Goal: Task Accomplishment & Management: Use online tool/utility

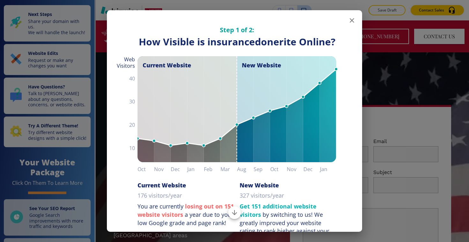
click at [351, 18] on icon "button" at bounding box center [352, 21] width 8 height 8
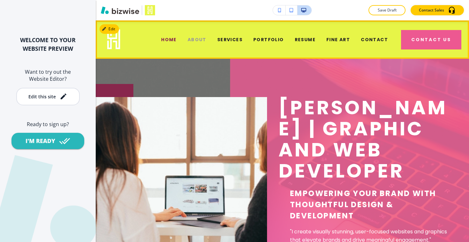
click at [198, 39] on span "ABOUT" at bounding box center [196, 39] width 19 height 7
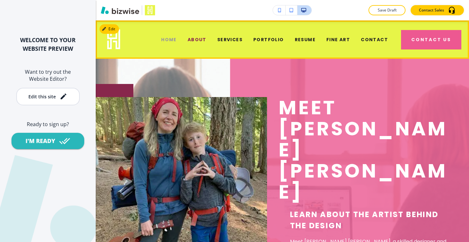
click at [177, 42] on span "HOME" at bounding box center [169, 39] width 16 height 7
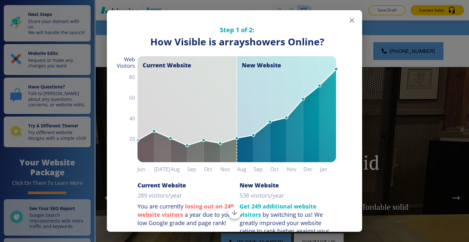
click at [353, 20] on icon "button" at bounding box center [352, 21] width 8 height 8
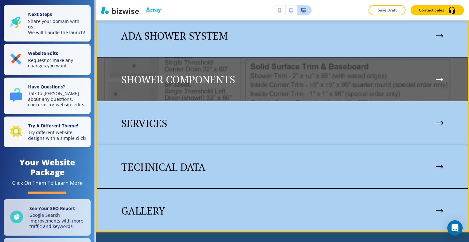
scroll to position [770, 0]
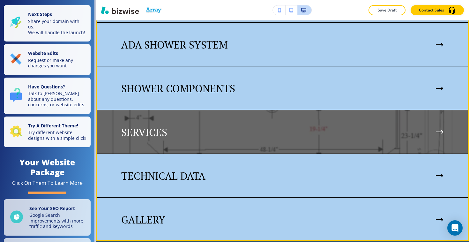
click at [238, 128] on div "SERVICES" at bounding box center [282, 132] width 322 height 12
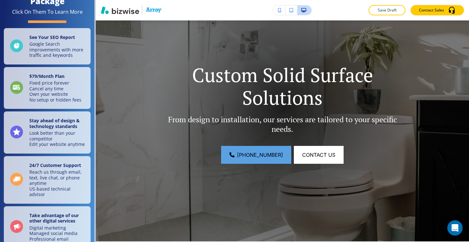
scroll to position [0, 0]
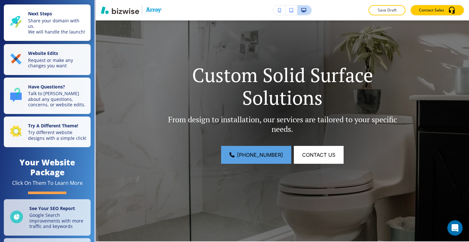
click at [61, 27] on p "Share your domain with us. We will handle the launch!" at bounding box center [57, 26] width 59 height 17
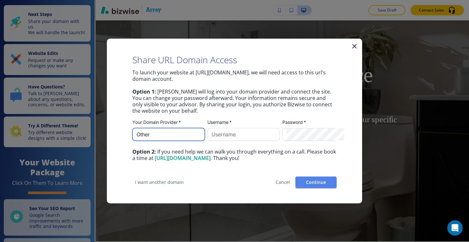
click at [170, 131] on input "Other" at bounding box center [168, 134] width 64 height 12
click at [353, 47] on icon "button" at bounding box center [354, 46] width 8 height 8
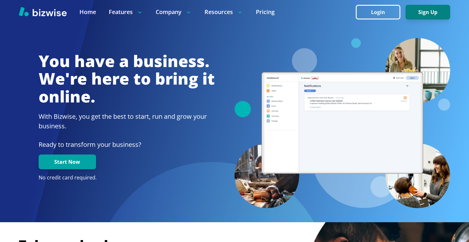
click at [420, 10] on button "Sign Up" at bounding box center [427, 12] width 45 height 15
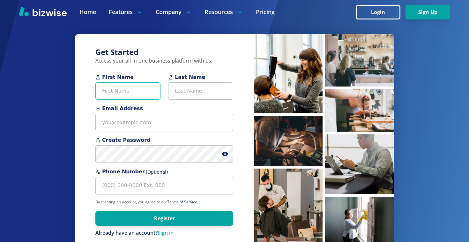
click at [138, 94] on input "First Name" at bounding box center [127, 91] width 65 height 18
type input "Steve"
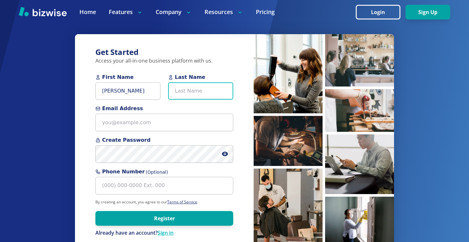
click at [211, 94] on input "Last Name" at bounding box center [200, 91] width 65 height 18
type input "Juang"
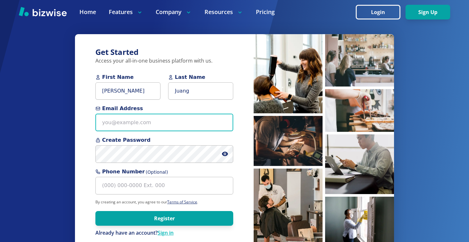
click at [135, 128] on input "Email Address" at bounding box center [164, 123] width 138 height 18
click at [145, 122] on input "Email Address" at bounding box center [164, 123] width 138 height 18
paste input "[PERSON_NAME][EMAIL_ADDRESS][DOMAIN_NAME]"
type input "[PERSON_NAME][EMAIL_ADDRESS][DOMAIN_NAME]"
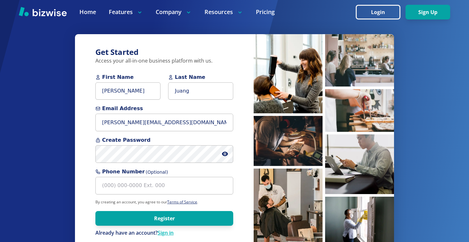
click at [226, 157] on span at bounding box center [227, 154] width 11 height 18
click at [225, 155] on icon at bounding box center [225, 153] width 6 height 6
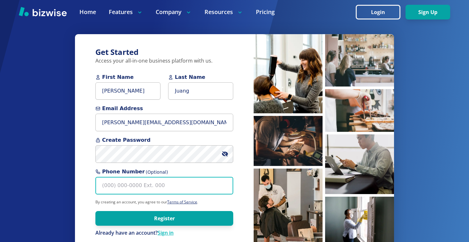
click at [196, 182] on input "Phone Number (Optional)" at bounding box center [164, 186] width 138 height 18
click at [134, 184] on input "Phone Number (Optional)" at bounding box center [164, 186] width 138 height 18
paste input "(131) 262-2633"
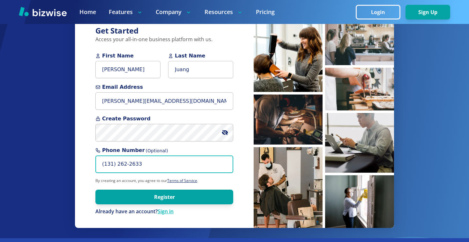
scroll to position [27, 0]
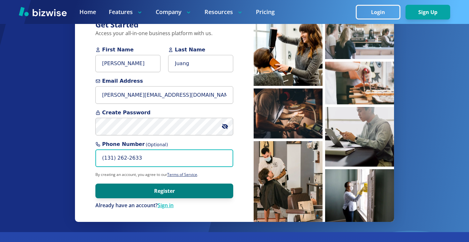
type input "(131) 262-2633"
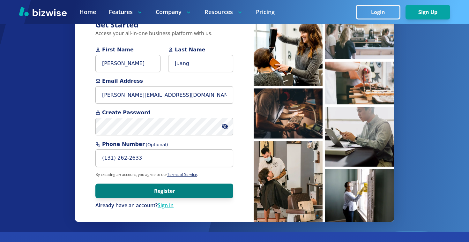
click at [198, 189] on button "Register" at bounding box center [164, 190] width 138 height 15
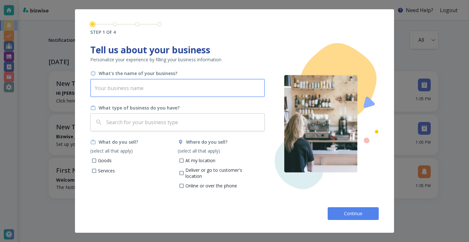
click at [152, 89] on input "text" at bounding box center [177, 88] width 174 height 18
click at [220, 79] on input "text" at bounding box center [177, 88] width 174 height 18
type input "Array"
click at [152, 117] on input "text" at bounding box center [183, 122] width 157 height 12
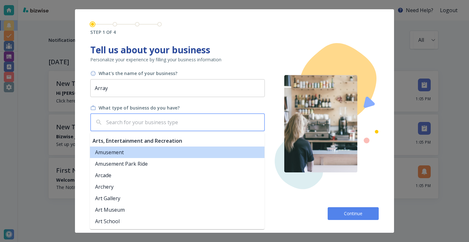
click at [169, 127] on input "text" at bounding box center [183, 122] width 157 height 12
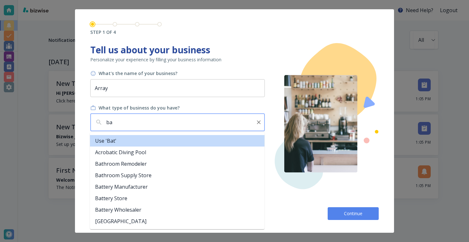
type input "b"
type input "s"
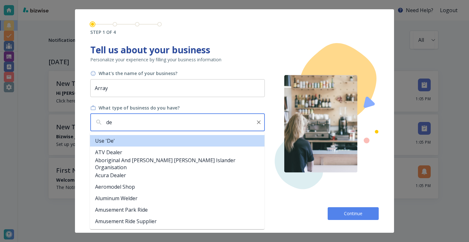
type input "d"
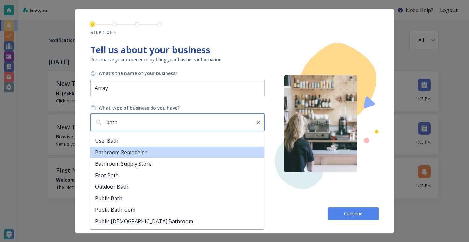
click at [142, 153] on li "Bathroom Remodeler" at bounding box center [177, 151] width 174 height 11
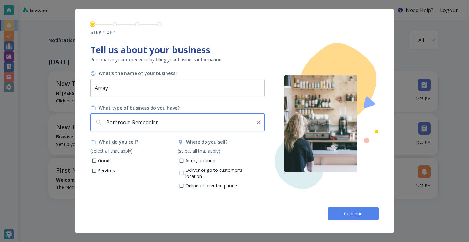
type input "Bathroom Remodeler"
click at [101, 172] on p "Services" at bounding box center [106, 170] width 17 height 6
click at [97, 172] on input "Services" at bounding box center [94, 171] width 5 height 5
checkbox input "true"
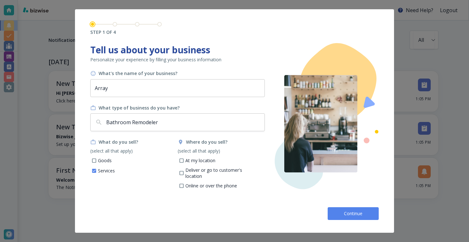
click at [197, 169] on p "Deliver or go to customer's location" at bounding box center [222, 173] width 75 height 12
click at [184, 171] on input "Deliver or go to customer's location" at bounding box center [181, 173] width 5 height 5
checkbox input "true"
click at [343, 208] on button "Continue" at bounding box center [352, 213] width 51 height 13
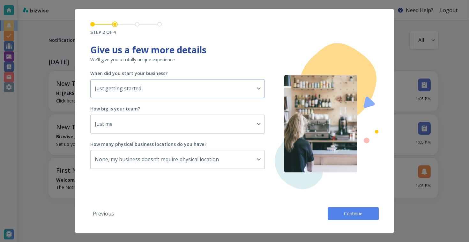
click at [165, 0] on body "Need Help? Logout Notifications All all ​ TODAY New Tasks • 1 minute ago Hi Ste…" at bounding box center [234, 0] width 469 height 0
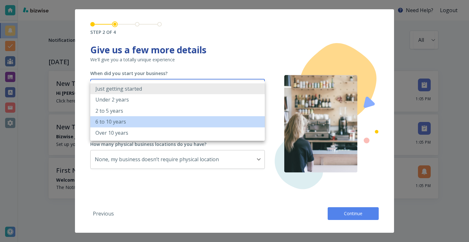
click at [134, 124] on li "6 to 10 years" at bounding box center [177, 121] width 174 height 11
type input "6_TO_10_YEARS"
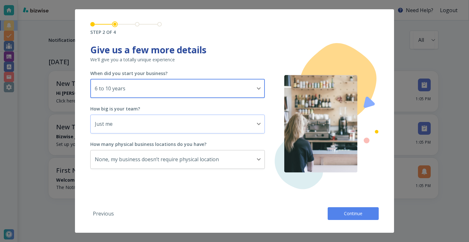
click at [148, 0] on body "Need Help? Logout Notifications All all ​ TODAY New Tasks • 1 minute ago Hi Ste…" at bounding box center [234, 0] width 469 height 0
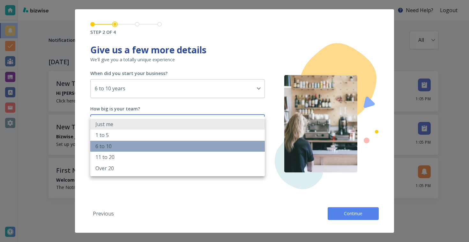
click at [125, 144] on li "6 to 10" at bounding box center [177, 146] width 174 height 11
type input "6_TO_10"
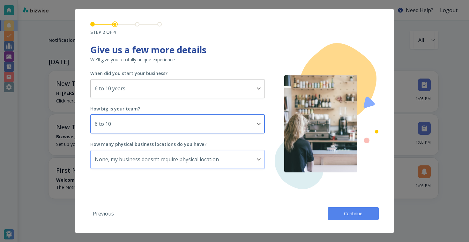
click at [151, 0] on body "Need Help? Logout Notifications All all ​ TODAY New Tasks • 1 minute ago Hi Ste…" at bounding box center [234, 0] width 469 height 0
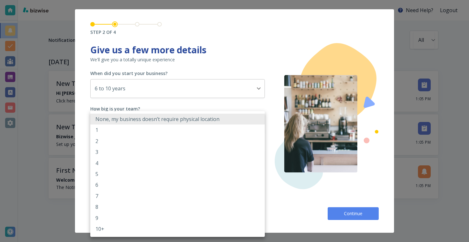
click at [336, 214] on div at bounding box center [234, 121] width 469 height 242
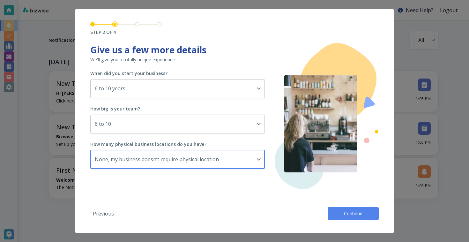
click at [335, 214] on button "Continue" at bounding box center [352, 213] width 51 height 13
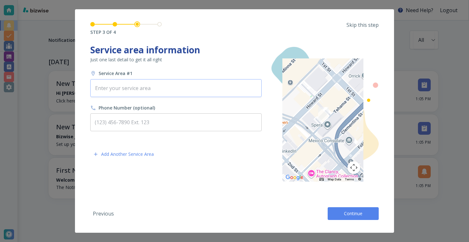
click at [150, 84] on input "text" at bounding box center [175, 88] width 165 height 12
click at [365, 22] on p "Skip this step" at bounding box center [362, 24] width 32 height 7
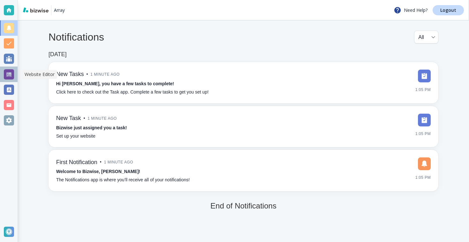
click at [8, 68] on div at bounding box center [9, 74] width 18 height 15
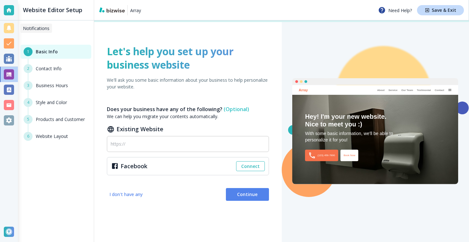
click at [8, 25] on div at bounding box center [9, 28] width 10 height 10
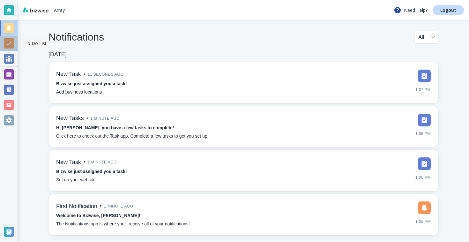
click at [7, 39] on div at bounding box center [9, 43] width 10 height 10
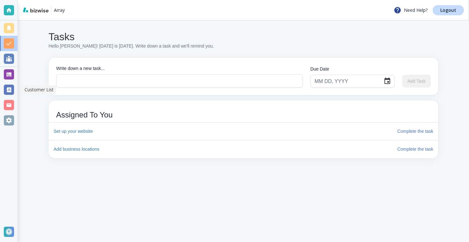
click at [8, 86] on div at bounding box center [9, 89] width 10 height 10
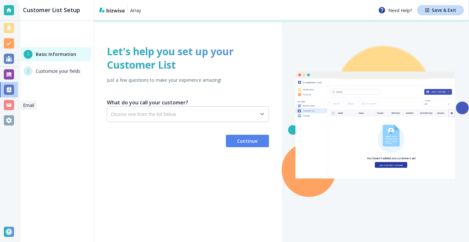
click at [10, 98] on div at bounding box center [9, 104] width 18 height 15
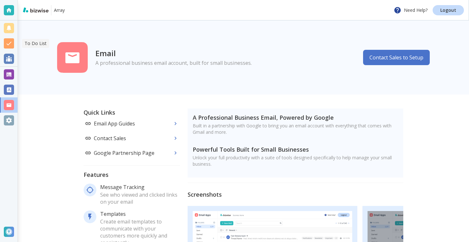
click at [10, 41] on div at bounding box center [9, 43] width 10 height 10
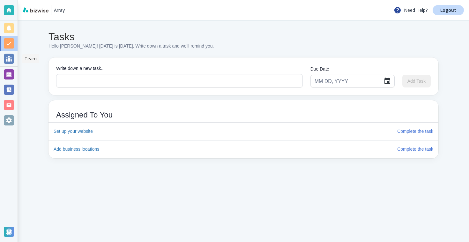
click at [8, 59] on div at bounding box center [9, 59] width 10 height 10
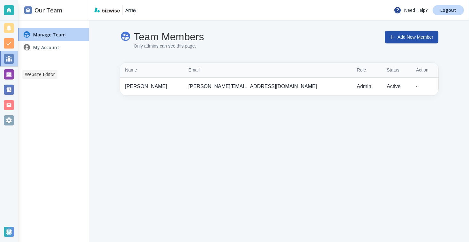
click at [8, 74] on div at bounding box center [9, 74] width 10 height 10
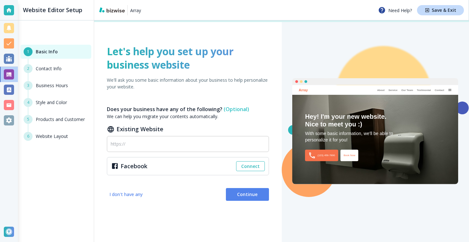
click at [59, 70] on div "2 Contact Info" at bounding box center [55, 72] width 71 height 17
click at [4, 10] on div at bounding box center [9, 10] width 10 height 10
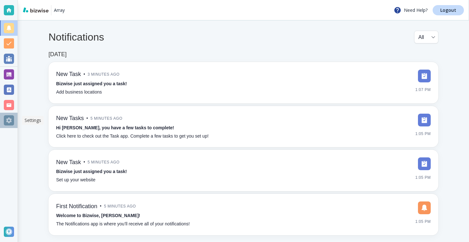
click at [4, 123] on div at bounding box center [9, 120] width 10 height 10
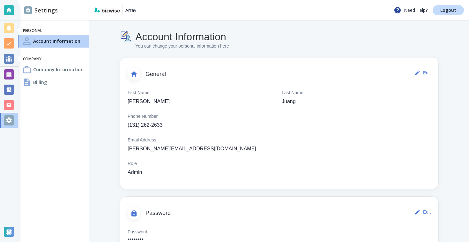
scroll to position [26, 0]
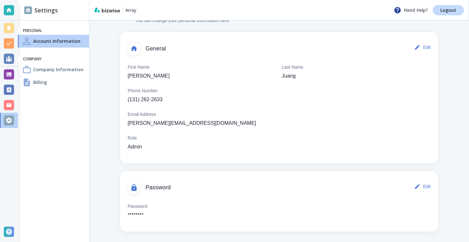
click at [73, 70] on h4 "Company Information" at bounding box center [58, 69] width 50 height 7
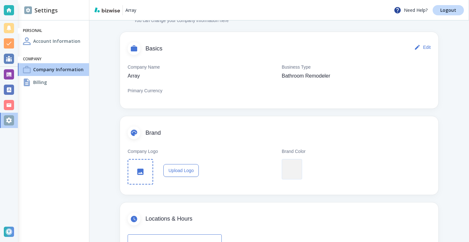
click at [64, 80] on div "Billing" at bounding box center [53, 82] width 71 height 13
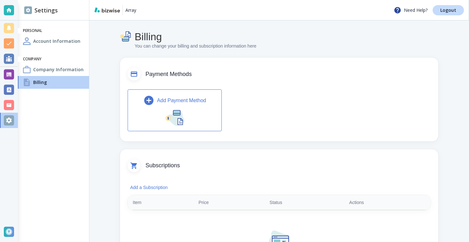
click at [61, 70] on h4 "Company Information" at bounding box center [58, 69] width 50 height 7
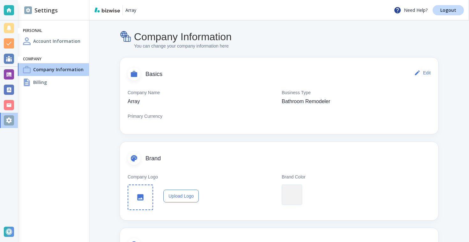
click at [13, 103] on div at bounding box center [9, 105] width 10 height 10
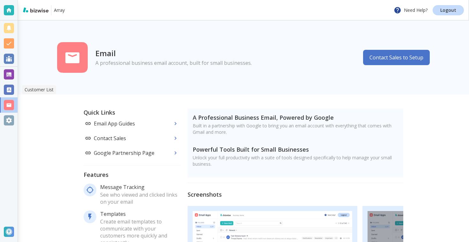
click at [12, 91] on div at bounding box center [9, 89] width 10 height 10
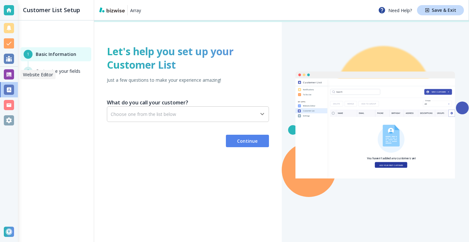
click at [11, 77] on div at bounding box center [9, 74] width 10 height 10
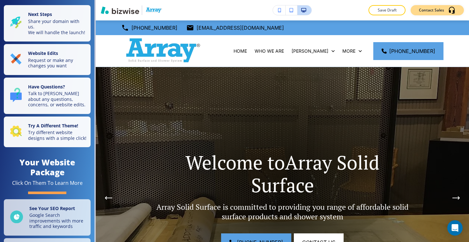
click at [428, 13] on div "Contact Sales" at bounding box center [437, 10] width 37 height 8
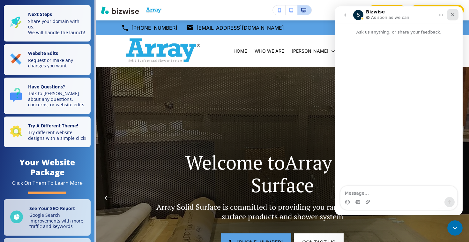
click at [449, 15] on div "Close" at bounding box center [452, 14] width 11 height 11
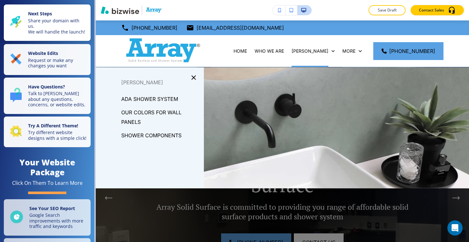
click at [51, 27] on p "Share your domain with us. We will handle the launch!" at bounding box center [57, 26] width 59 height 17
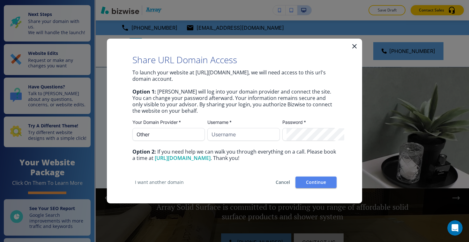
click at [280, 182] on span "Cancel" at bounding box center [282, 182] width 15 height 4
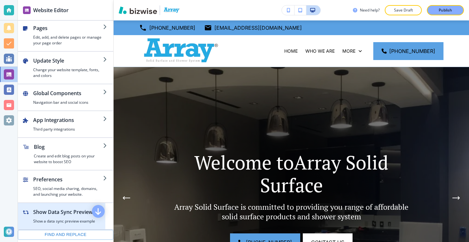
scroll to position [1, 0]
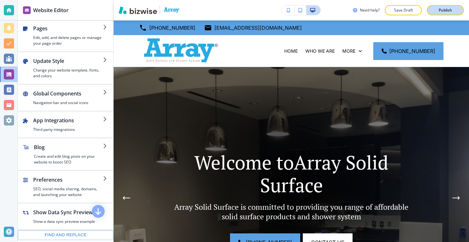
click at [451, 7] on button "Publish" at bounding box center [445, 10] width 37 height 10
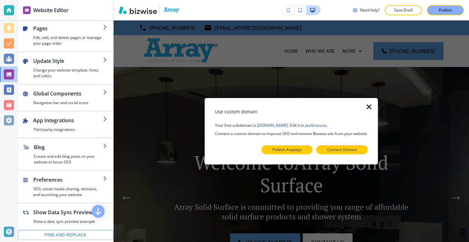
click at [290, 148] on p "Publish Anyways" at bounding box center [286, 150] width 29 height 6
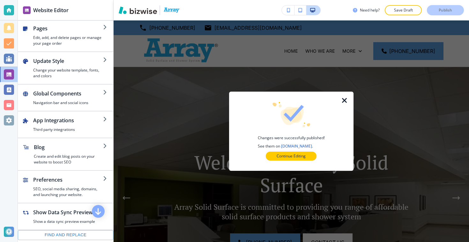
click at [345, 98] on icon "button" at bounding box center [345, 101] width 8 height 8
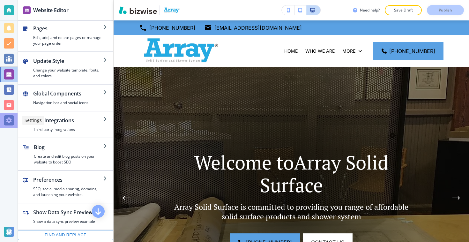
click at [9, 119] on div at bounding box center [9, 120] width 10 height 10
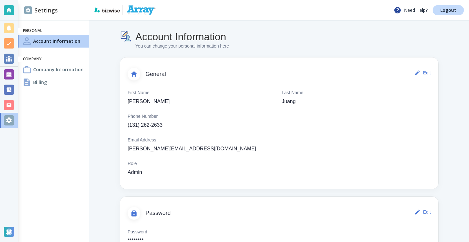
click at [49, 81] on div "Billing" at bounding box center [53, 82] width 71 height 13
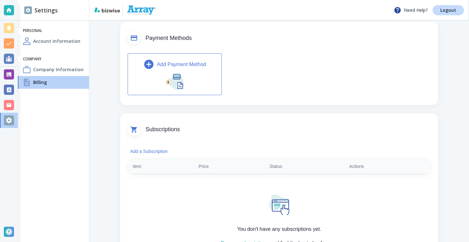
scroll to position [33, 0]
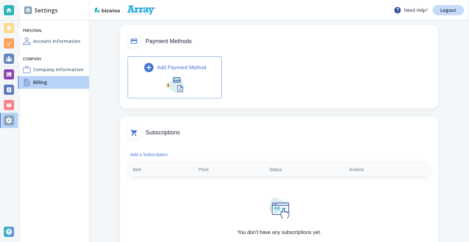
click at [194, 74] on button "Add Payment Method" at bounding box center [175, 76] width 94 height 41
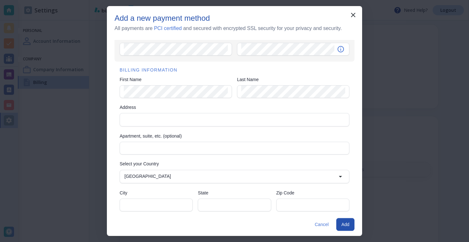
scroll to position [68, 0]
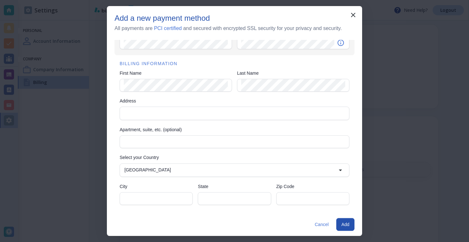
scroll to position [26, 0]
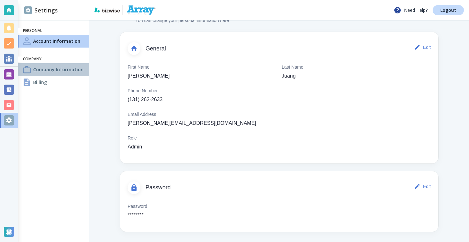
click at [56, 70] on h4 "Company Information" at bounding box center [58, 69] width 50 height 7
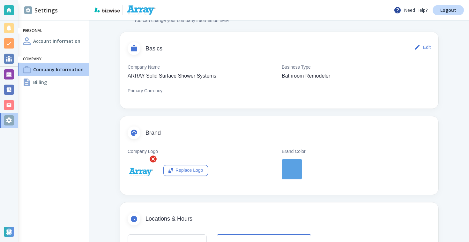
click at [56, 78] on div "Billing" at bounding box center [53, 82] width 71 height 13
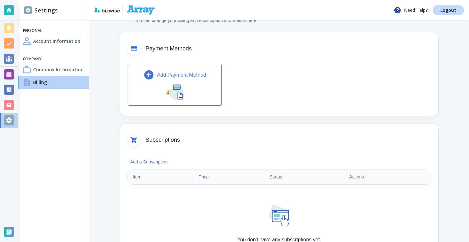
click at [151, 78] on icon "button" at bounding box center [148, 74] width 11 height 11
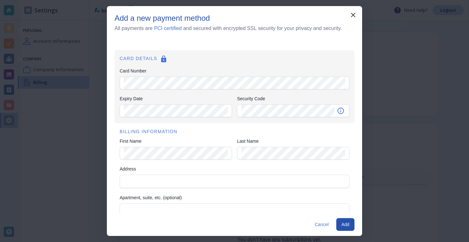
click at [191, 88] on div "Card Number" at bounding box center [235, 83] width 230 height 13
click at [260, 146] on div "Last Name Last Name" at bounding box center [293, 149] width 112 height 23
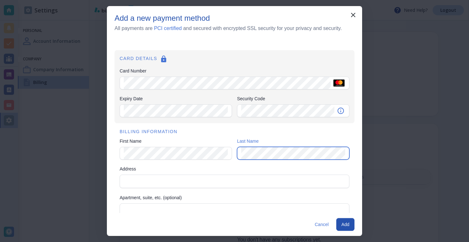
click at [237, 150] on div "Last Name" at bounding box center [293, 153] width 112 height 13
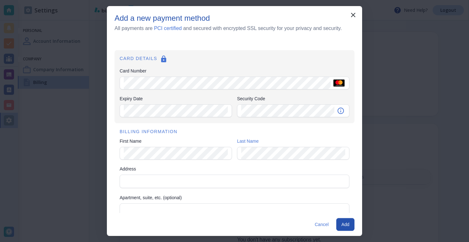
click at [270, 117] on div "CARD DETAILS Card Number Card Number Expiry Date Expiry Date Security Code Secu…" at bounding box center [234, 86] width 240 height 73
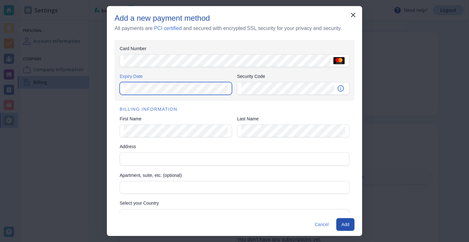
scroll to position [22, 0]
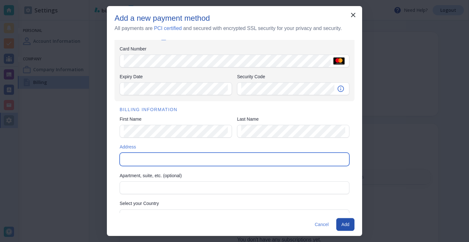
click at [208, 158] on input "Address" at bounding box center [234, 159] width 224 height 9
paste input "44 Tehama St, 4th Floor, San Francisco, CA 94105"
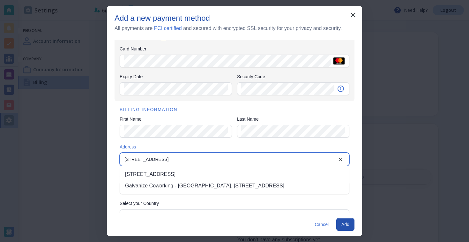
click at [206, 174] on li "44 Tehama St 4th floor, San Francisco, CA 94105, USA" at bounding box center [234, 173] width 229 height 11
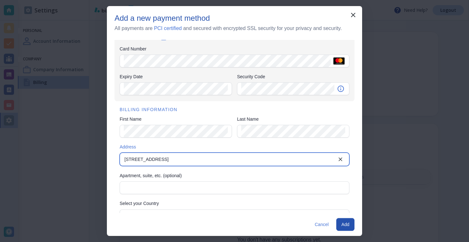
type input "44 Tehama Street"
type input "United States"
type input "San Francisco"
type input "CA"
type input "94105"
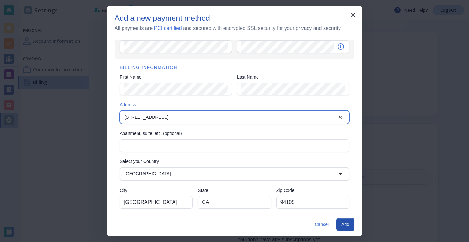
scroll to position [68, 0]
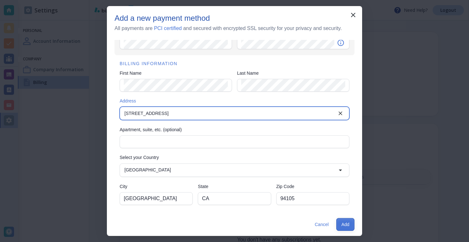
type input "44 Tehama Street"
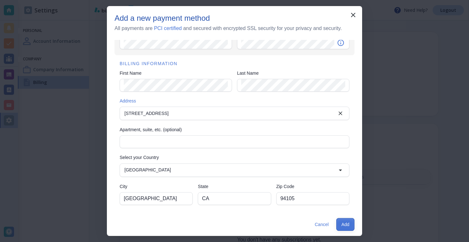
click at [348, 223] on button "Add" at bounding box center [345, 224] width 18 height 13
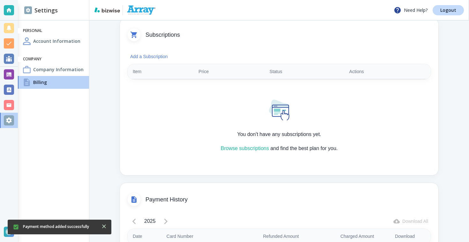
scroll to position [149, 0]
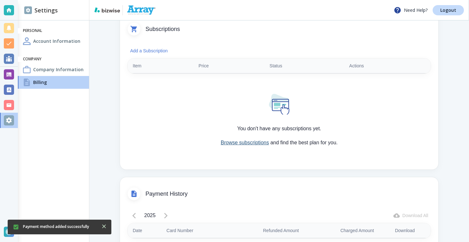
click at [251, 142] on link "Browse subscriptions" at bounding box center [245, 142] width 48 height 5
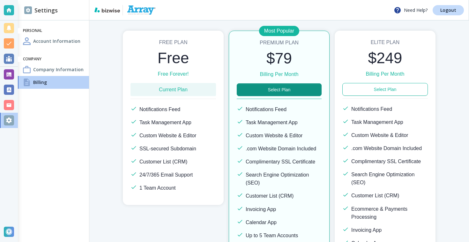
scroll to position [69, 0]
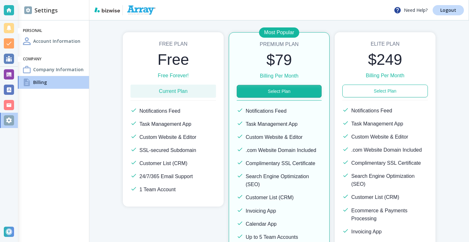
click at [281, 91] on button "Select Plan" at bounding box center [279, 91] width 85 height 13
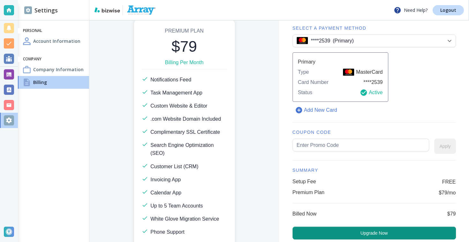
scroll to position [71, 0]
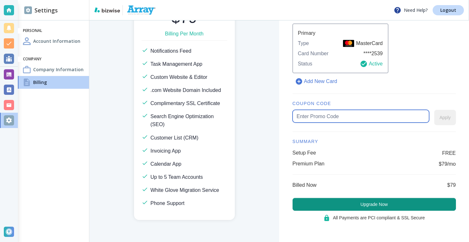
click at [352, 116] on input "text" at bounding box center [361, 116] width 128 height 12
type input "array12"
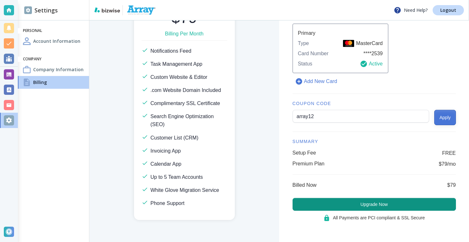
click at [446, 115] on button "Apply" at bounding box center [444, 117] width 21 height 15
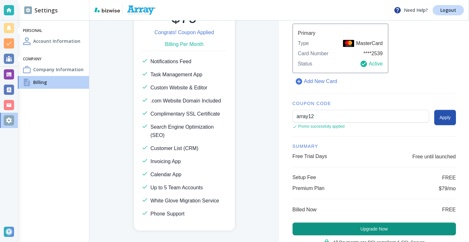
scroll to position [95, 0]
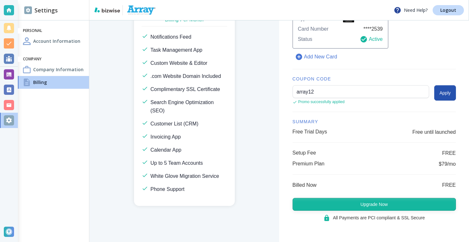
click at [389, 202] on button "Upgrade Now" at bounding box center [373, 204] width 163 height 13
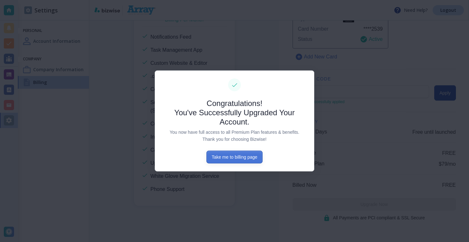
click at [242, 158] on button "Take me to billing page" at bounding box center [234, 156] width 56 height 13
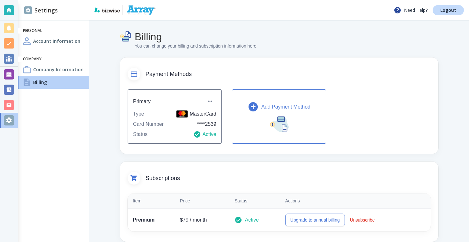
click at [12, 77] on div at bounding box center [9, 74] width 10 height 10
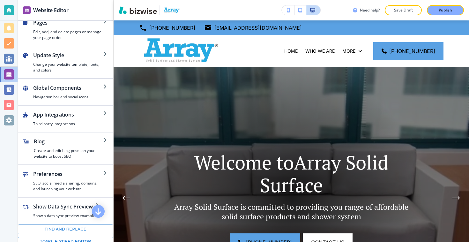
scroll to position [7, 0]
click at [442, 11] on p "Publish" at bounding box center [444, 10] width 13 height 6
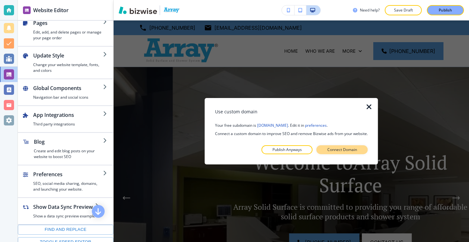
click at [345, 150] on p "Connect Domain" at bounding box center [342, 150] width 30 height 6
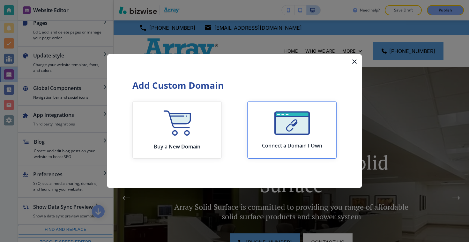
click at [292, 131] on img "button" at bounding box center [291, 122] width 35 height 23
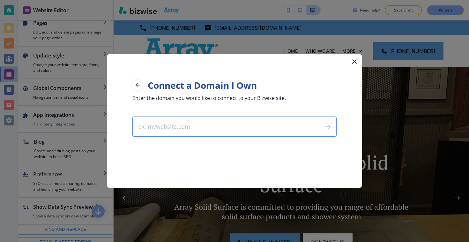
click at [354, 62] on icon "button" at bounding box center [354, 61] width 4 height 4
click at [354, 62] on div "More" at bounding box center [351, 51] width 27 height 32
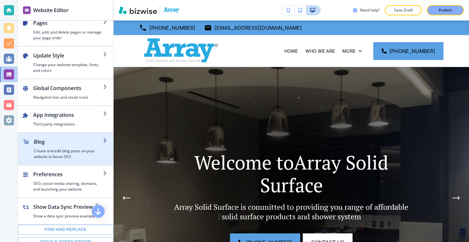
scroll to position [6, 0]
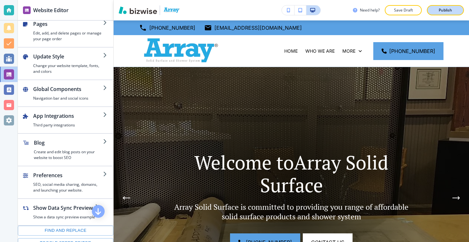
click at [435, 13] on button "Publish" at bounding box center [445, 10] width 37 height 10
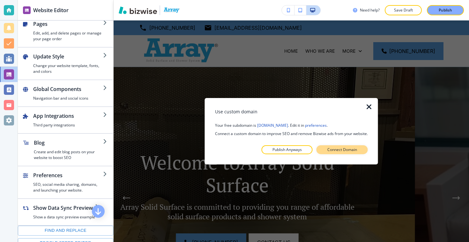
click at [339, 146] on button "Connect Domain" at bounding box center [341, 149] width 51 height 9
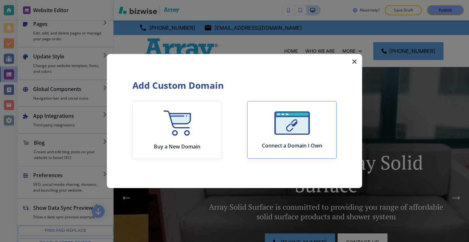
click at [304, 130] on img "button" at bounding box center [291, 122] width 35 height 23
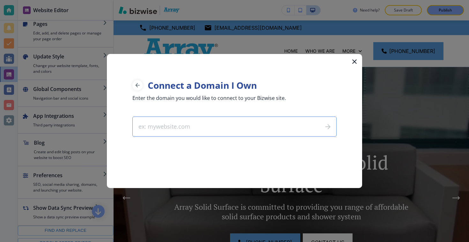
click at [276, 125] on input "text" at bounding box center [225, 126] width 185 height 19
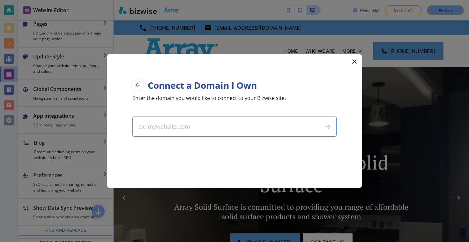
click at [215, 123] on input "text" at bounding box center [225, 126] width 185 height 19
type input "https://www.arrayshowers.com"
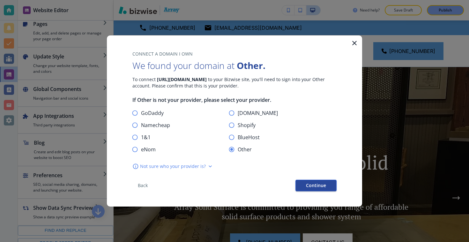
click at [317, 187] on span "Continue" at bounding box center [316, 185] width 20 height 4
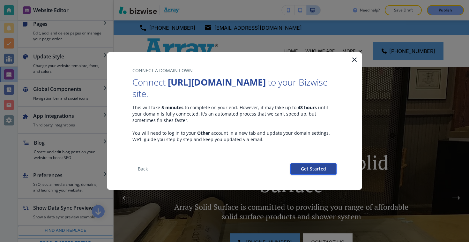
click at [310, 167] on span "Get Started" at bounding box center [313, 168] width 25 height 4
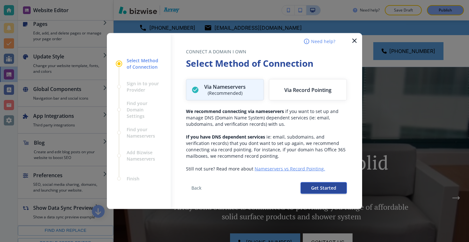
click at [319, 191] on button "Get Started" at bounding box center [323, 187] width 46 height 11
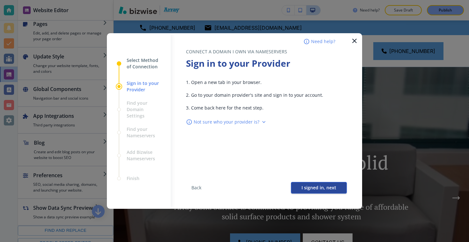
click at [312, 190] on button "I signed in, next" at bounding box center [319, 187] width 56 height 11
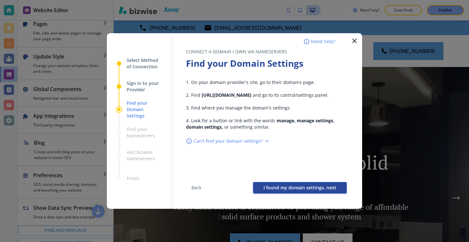
click at [302, 185] on span "I found my domain settings, next" at bounding box center [299, 187] width 73 height 4
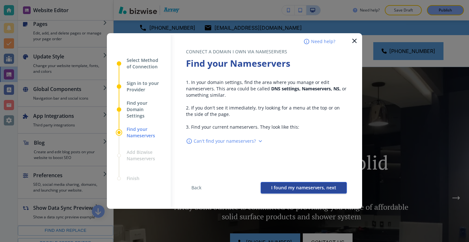
click at [302, 185] on span "I found my nameservers, next" at bounding box center [303, 187] width 65 height 4
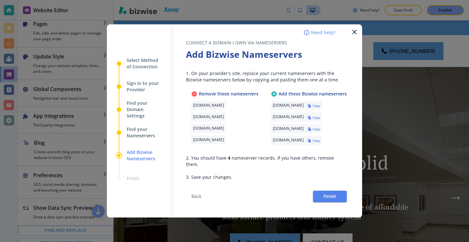
click at [320, 108] on h6 "Copy" at bounding box center [315, 106] width 7 height 4
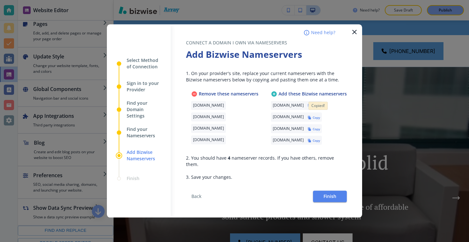
click at [320, 120] on h6 "Copy" at bounding box center [315, 117] width 7 height 4
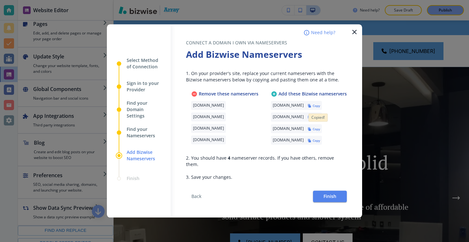
click at [320, 131] on h6 "Copy" at bounding box center [315, 129] width 7 height 4
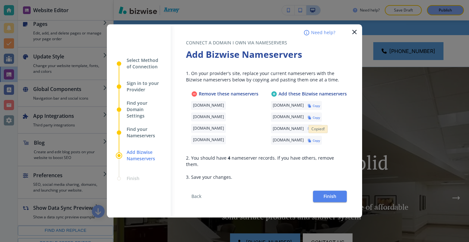
click at [320, 143] on h6 "Copy" at bounding box center [315, 140] width 7 height 4
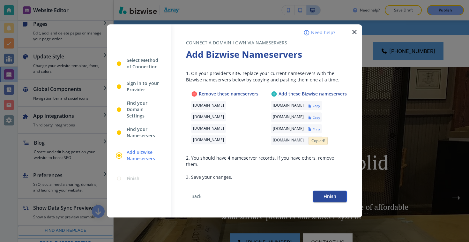
click at [327, 194] on span "Finish" at bounding box center [329, 196] width 13 height 4
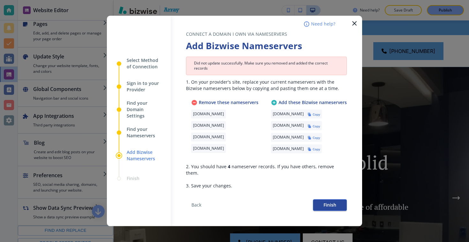
click at [326, 203] on span "Finish" at bounding box center [329, 205] width 13 height 4
click at [330, 203] on span "Finish" at bounding box center [329, 205] width 13 height 4
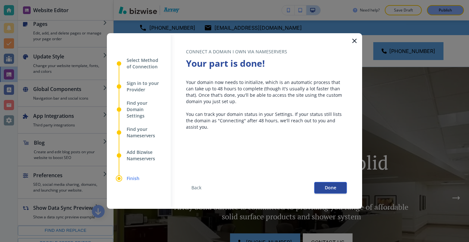
click at [329, 185] on span "Done" at bounding box center [330, 187] width 11 height 4
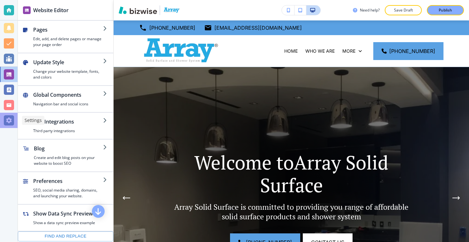
click at [11, 121] on div at bounding box center [9, 120] width 10 height 10
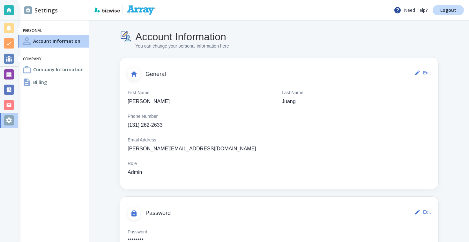
click at [62, 81] on div "Billing" at bounding box center [53, 82] width 71 height 13
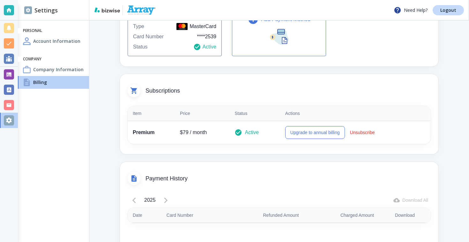
scroll to position [41, 0]
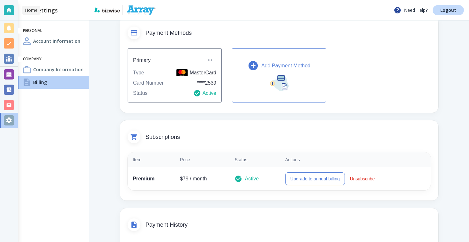
click at [9, 11] on div at bounding box center [9, 10] width 10 height 10
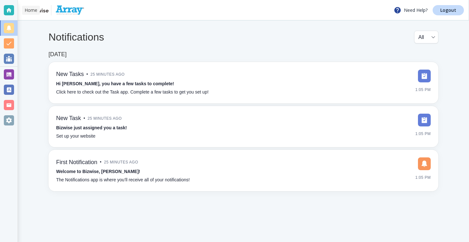
click at [7, 12] on div at bounding box center [9, 10] width 10 height 10
click at [312, 14] on div "Need Help? Logout" at bounding box center [243, 10] width 451 height 20
click at [8, 60] on div at bounding box center [9, 59] width 10 height 10
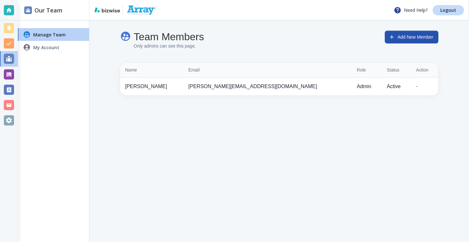
click at [39, 43] on div "My Account" at bounding box center [53, 47] width 71 height 13
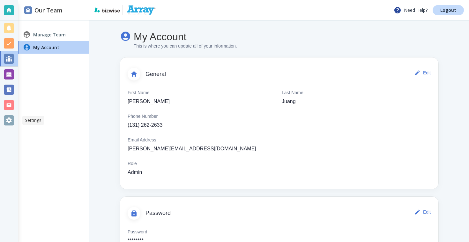
click at [6, 116] on div at bounding box center [9, 120] width 10 height 10
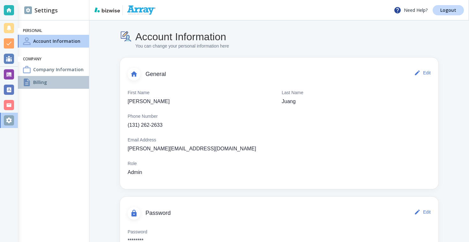
click at [37, 79] on h4 "Billing" at bounding box center [40, 82] width 14 height 7
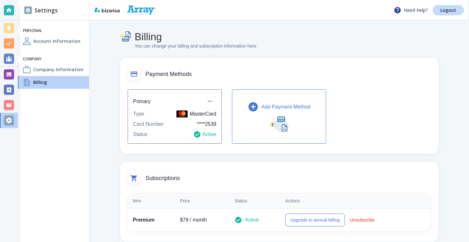
click at [272, 106] on p "Add Payment Method" at bounding box center [285, 107] width 49 height 8
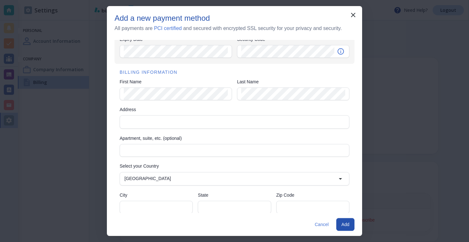
scroll to position [68, 0]
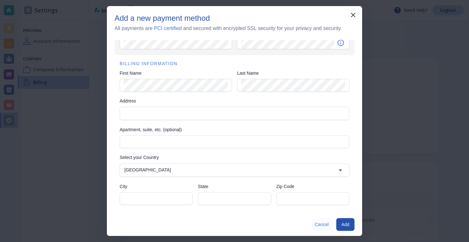
click at [320, 224] on button "Cancel" at bounding box center [321, 224] width 19 height 13
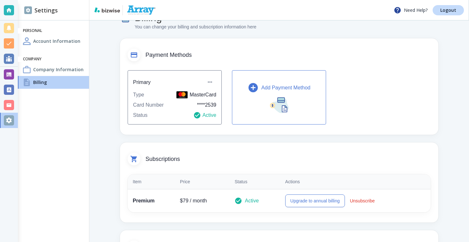
scroll to position [0, 0]
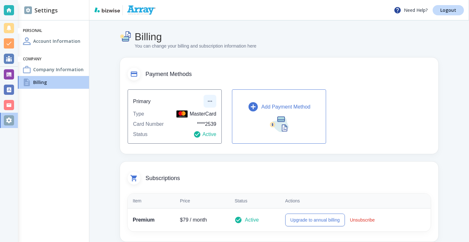
click at [209, 100] on icon "button" at bounding box center [210, 101] width 6 height 6
click at [239, 81] on div at bounding box center [234, 121] width 469 height 242
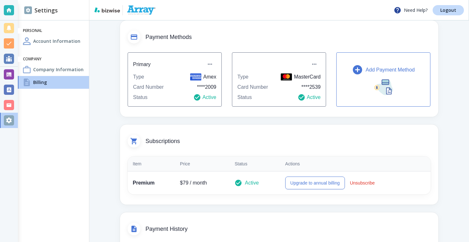
scroll to position [38, 0]
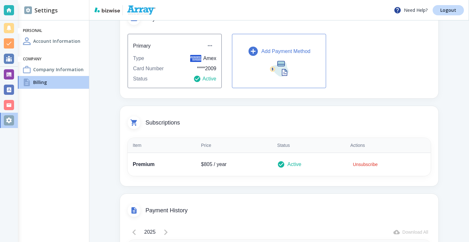
scroll to position [53, 0]
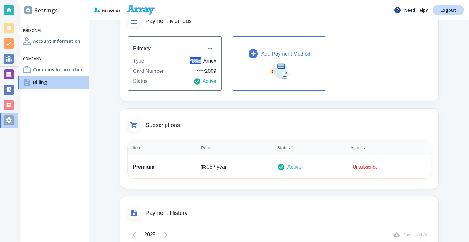
click at [77, 72] on h4 "Company Information" at bounding box center [58, 69] width 50 height 7
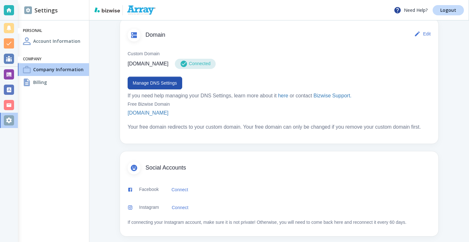
scroll to position [337, 0]
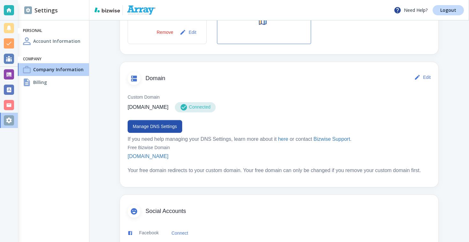
click at [54, 41] on h4 "Account Information" at bounding box center [56, 41] width 47 height 7
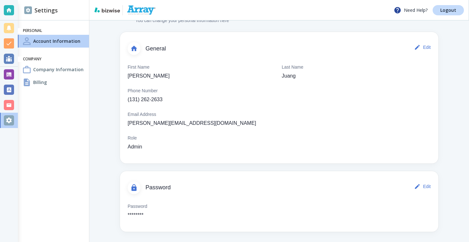
scroll to position [26, 0]
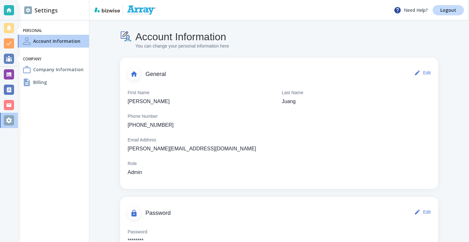
scroll to position [26, 0]
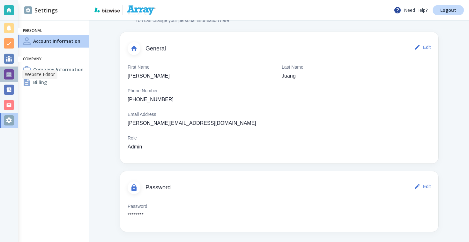
click at [11, 72] on div at bounding box center [9, 74] width 10 height 10
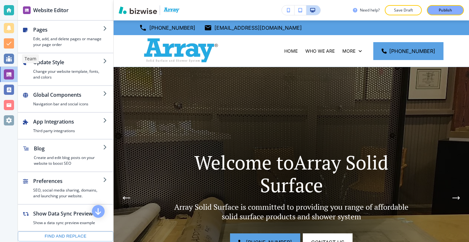
click at [9, 55] on div at bounding box center [9, 59] width 10 height 10
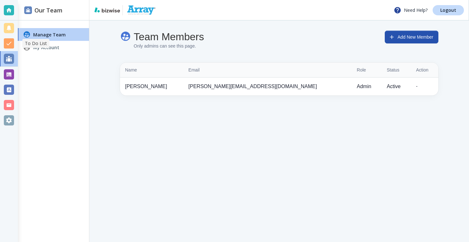
click at [11, 44] on div at bounding box center [9, 43] width 10 height 10
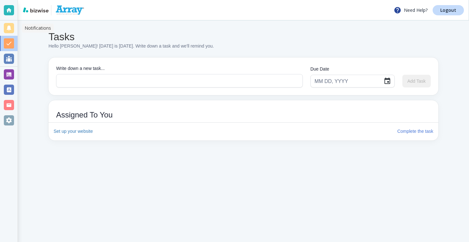
click at [11, 26] on div at bounding box center [9, 28] width 10 height 10
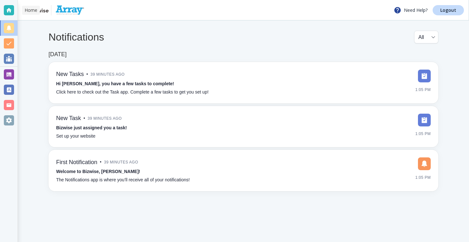
click at [8, 4] on div at bounding box center [9, 10] width 18 height 20
click at [5, 57] on div at bounding box center [9, 59] width 10 height 10
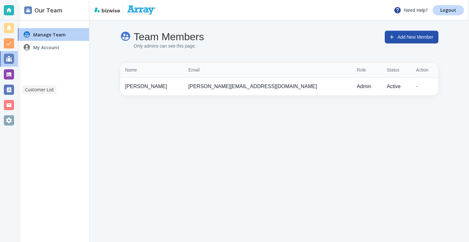
click at [8, 92] on div at bounding box center [9, 89] width 10 height 10
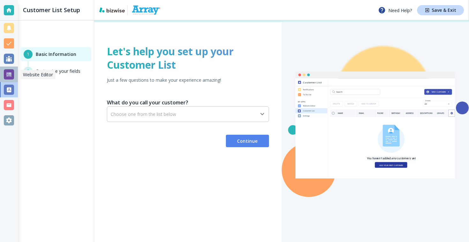
click at [8, 75] on div at bounding box center [9, 74] width 10 height 10
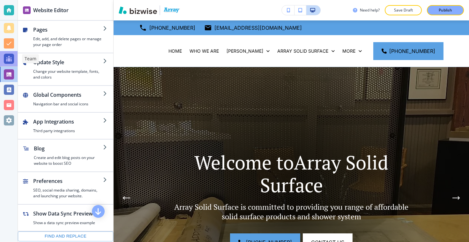
click at [9, 61] on div at bounding box center [9, 59] width 10 height 10
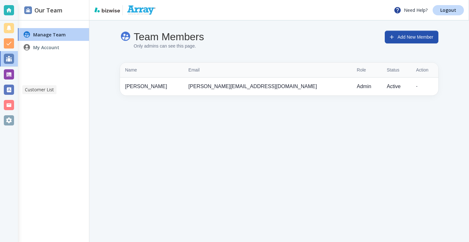
click at [10, 93] on div at bounding box center [9, 89] width 10 height 10
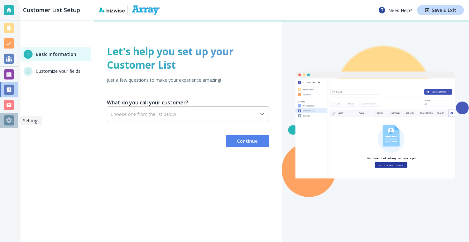
click at [6, 123] on div at bounding box center [9, 120] width 10 height 10
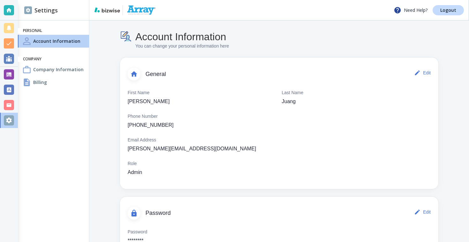
click at [51, 73] on h4 "Company Information" at bounding box center [58, 69] width 50 height 7
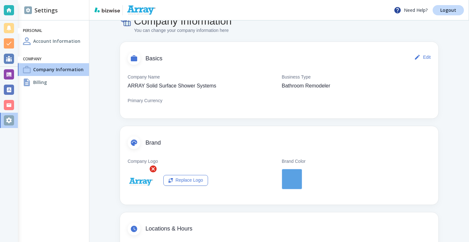
scroll to position [21, 0]
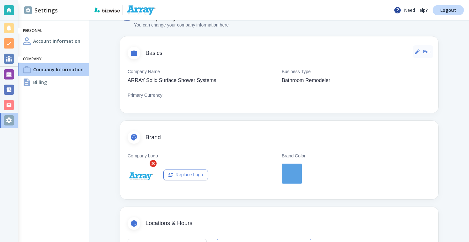
click at [426, 50] on button "Edit" at bounding box center [423, 51] width 20 height 13
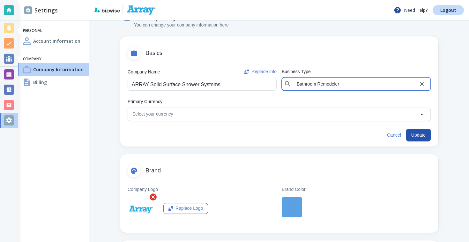
click at [340, 83] on input "Bathroom Remodeler" at bounding box center [356, 83] width 124 height 9
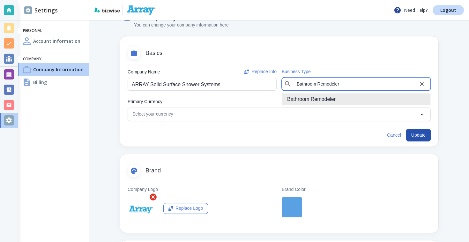
drag, startPoint x: 341, startPoint y: 82, endPoint x: 283, endPoint y: 82, distance: 58.3
click at [282, 82] on div "​ Bathroom Remodeler Business Type" at bounding box center [356, 83] width 149 height 13
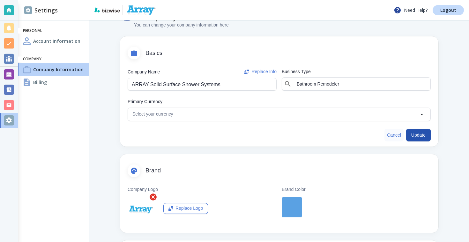
click at [394, 132] on button "Cancel" at bounding box center [393, 134] width 19 height 13
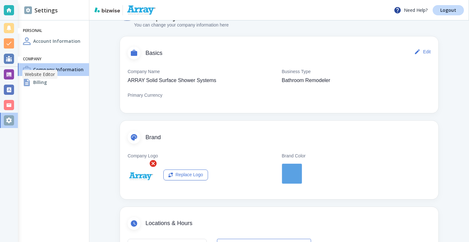
click at [11, 75] on div at bounding box center [9, 74] width 10 height 10
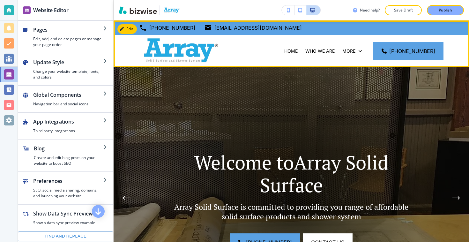
click at [231, 29] on p "[EMAIL_ADDRESS][DOMAIN_NAME]" at bounding box center [257, 28] width 87 height 10
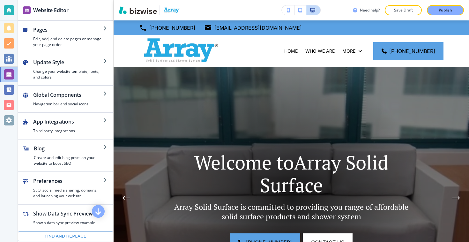
click at [128, 31] on div "Edit [PHONE_NUMBER] [EMAIL_ADDRESS][DOMAIN_NAME] HOME WHO WE ARE ADA SHOWER ARR…" at bounding box center [291, 43] width 355 height 47
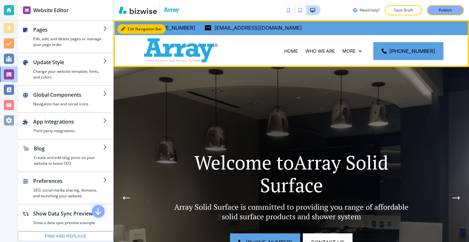
click at [128, 29] on button "Edit Navigation Bar" at bounding box center [141, 29] width 48 height 10
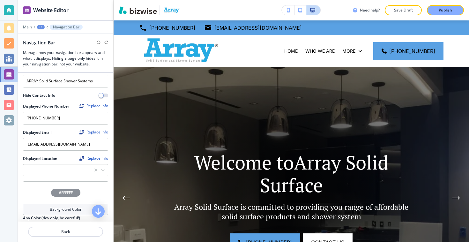
scroll to position [98, 0]
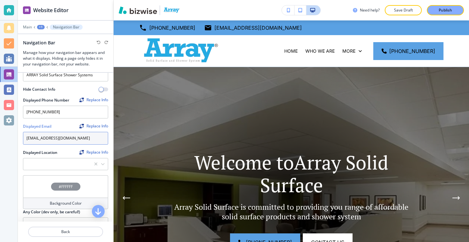
drag, startPoint x: 78, startPoint y: 137, endPoint x: 57, endPoint y: 136, distance: 21.1
click at [57, 136] on input "[EMAIL_ADDRESS][DOMAIN_NAME]" at bounding box center [65, 138] width 85 height 13
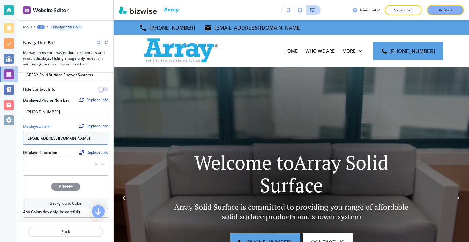
type input "[EMAIL_ADDRESS][DOMAIN_NAME]"
click at [20, 0] on body "Website Editor Main +1 Navigation Bar Navigation Bar Manage how your navigation…" at bounding box center [234, 0] width 469 height 0
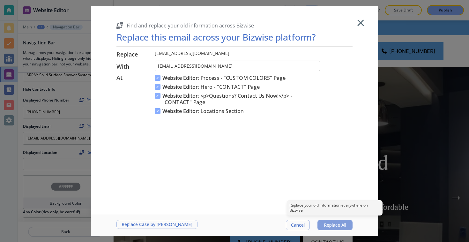
click at [330, 222] on span "Replace All" at bounding box center [335, 224] width 22 height 5
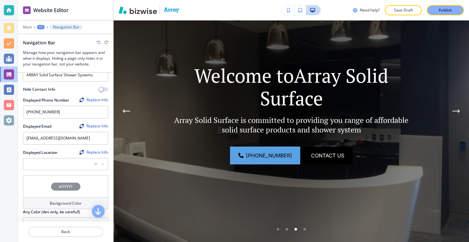
scroll to position [101, 0]
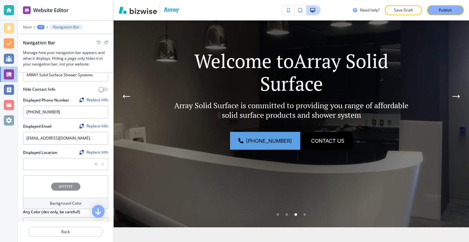
click at [327, 137] on span "Contact Us" at bounding box center [327, 141] width 33 height 8
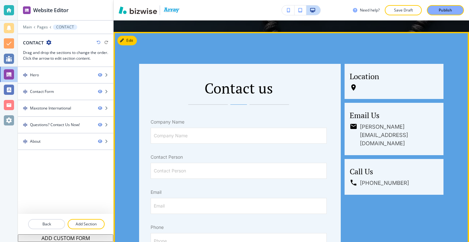
scroll to position [308, 0]
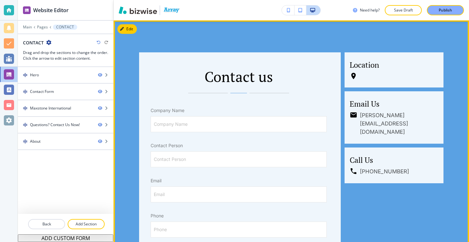
click at [395, 106] on h5 "Email Us" at bounding box center [393, 104] width 89 height 10
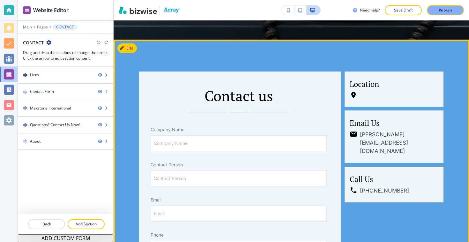
scroll to position [288, 0]
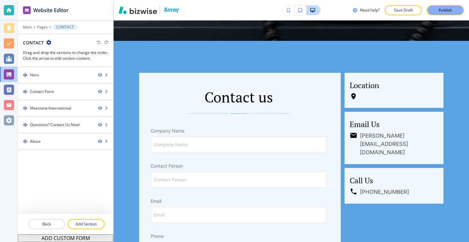
click at [128, 50] on div "Edit Contact us Company Name Company Name Company Name Contact Person Contact P…" at bounding box center [291, 244] width 355 height 406
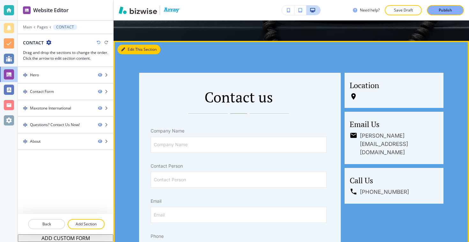
click at [125, 49] on button "Edit This Section" at bounding box center [138, 50] width 43 height 10
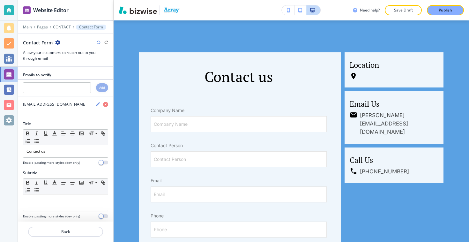
scroll to position [10, 0]
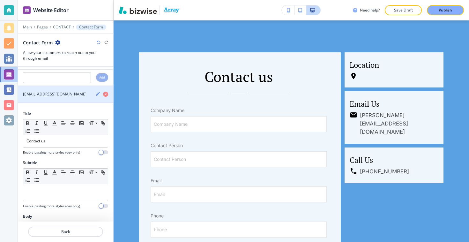
click at [98, 96] on icon "button" at bounding box center [97, 93] width 5 height 5
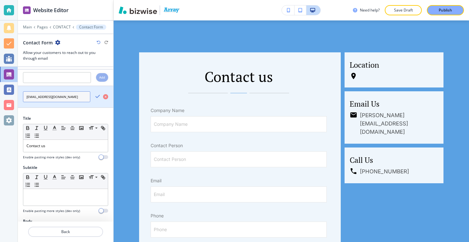
drag, startPoint x: 69, startPoint y: 95, endPoint x: 56, endPoint y: 93, distance: 13.1
click at [56, 93] on input "[EMAIL_ADDRESS][DOMAIN_NAME]" at bounding box center [56, 96] width 67 height 11
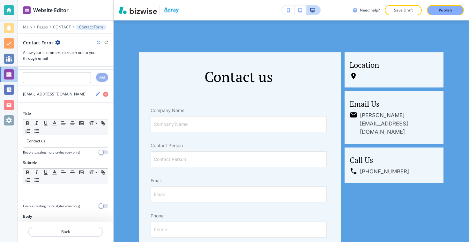
scroll to position [0, 0]
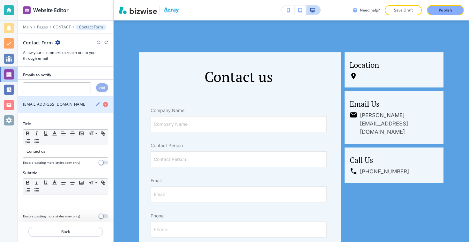
click at [73, 104] on h4 "[EMAIL_ADDRESS][DOMAIN_NAME]" at bounding box center [54, 104] width 63 height 6
click at [96, 106] on icon "button" at bounding box center [97, 103] width 5 height 5
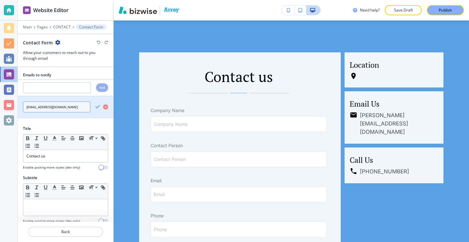
click at [69, 105] on input "[EMAIL_ADDRESS][DOMAIN_NAME]" at bounding box center [56, 106] width 67 height 11
type input "[EMAIL_ADDRESS][DOMAIN_NAME]"
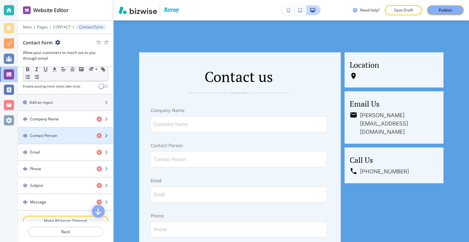
scroll to position [250, 0]
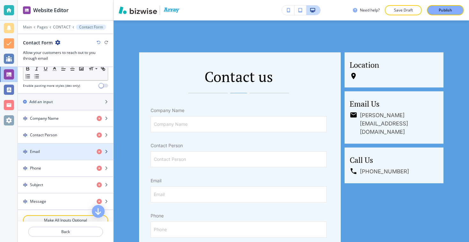
click at [62, 154] on div "button" at bounding box center [65, 156] width 95 height 5
click at [29, 151] on div "Email" at bounding box center [55, 152] width 74 height 6
click at [24, 150] on img "button" at bounding box center [25, 151] width 4 height 4
click at [106, 152] on icon "button" at bounding box center [106, 152] width 4 height 4
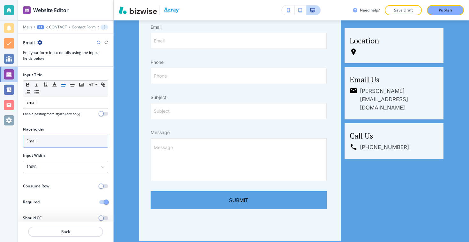
scroll to position [465, 0]
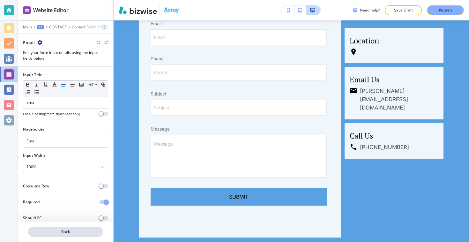
click at [59, 231] on p "Back" at bounding box center [66, 232] width 74 height 6
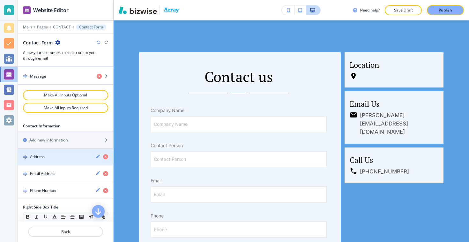
scroll to position [376, 0]
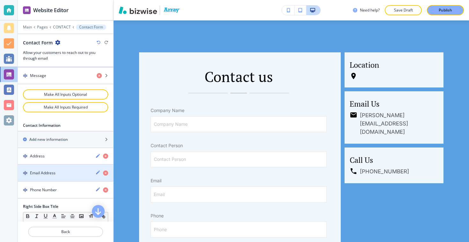
click at [67, 175] on div "Email Address" at bounding box center [54, 173] width 72 height 6
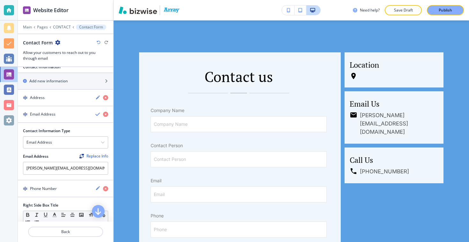
scroll to position [440, 0]
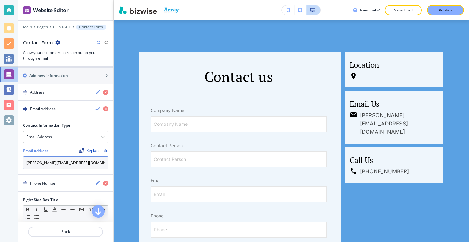
drag, startPoint x: 78, startPoint y: 163, endPoint x: 25, endPoint y: 162, distance: 53.3
click at [25, 162] on input "[PERSON_NAME][EMAIL_ADDRESS][DOMAIN_NAME]" at bounding box center [65, 162] width 85 height 13
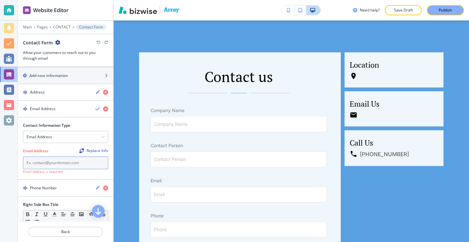
paste input "[PHONE_NUMBER]"
type input "[PHONE_NUMBER]"
click at [62, 161] on input "text" at bounding box center [65, 162] width 85 height 13
paste input "[EMAIL_ADDRESS][DOMAIN_NAME]"
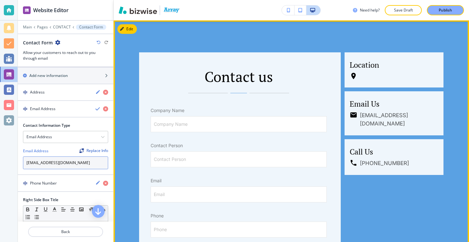
type input "[EMAIL_ADDRESS][DOMAIN_NAME]"
click at [132, 169] on div "Contact us Company Name Company Name Company Name Contact Person Contact Person…" at bounding box center [291, 223] width 355 height 406
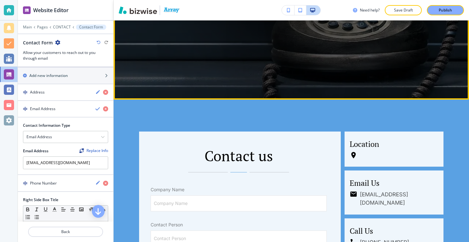
scroll to position [0, 0]
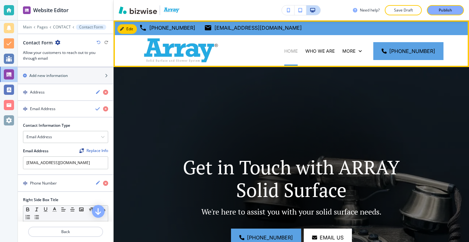
click at [284, 52] on p "HOME" at bounding box center [290, 51] width 13 height 6
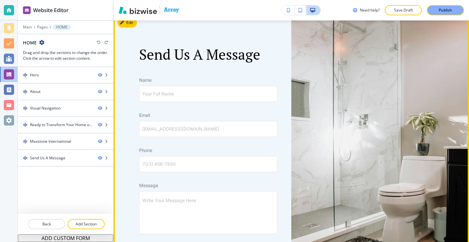
scroll to position [1421, 0]
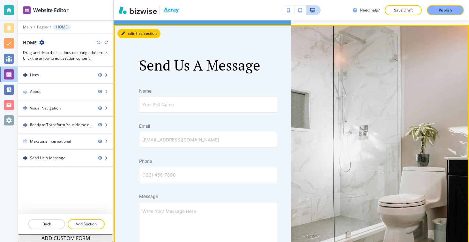
click at [128, 34] on button "Edit This Section" at bounding box center [138, 34] width 43 height 10
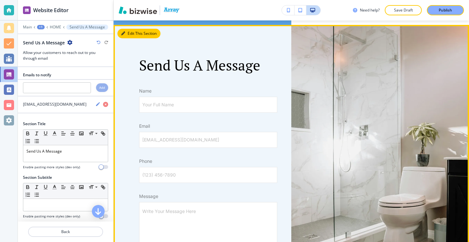
scroll to position [1426, 0]
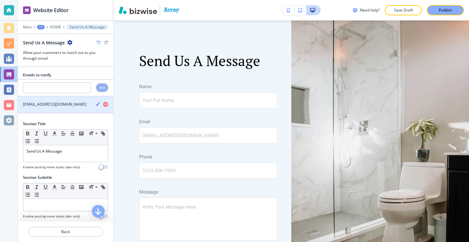
click at [97, 105] on icon "button" at bounding box center [98, 104] width 4 height 4
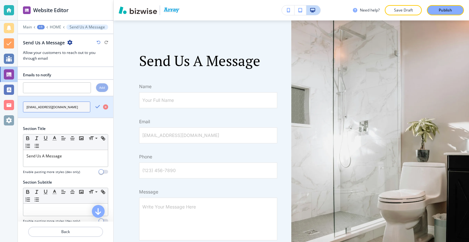
click at [83, 105] on input "[EMAIL_ADDRESS][DOMAIN_NAME]" at bounding box center [56, 106] width 67 height 11
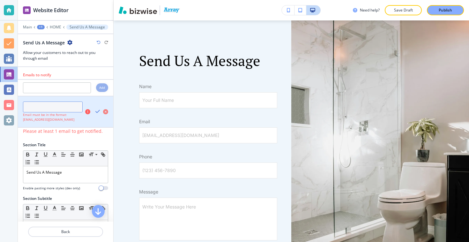
paste input "[EMAIL_ADDRESS][DOMAIN_NAME]"
type input "[EMAIL_ADDRESS][DOMAIN_NAME]"
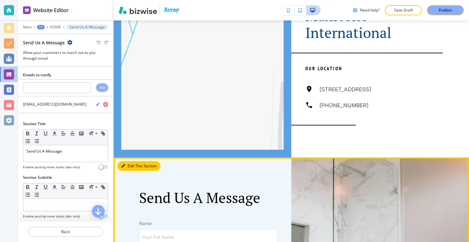
scroll to position [1323, 0]
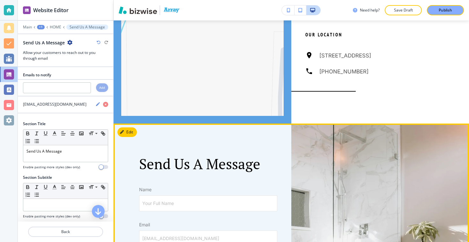
click at [129, 132] on button "Edit This Section" at bounding box center [138, 132] width 43 height 10
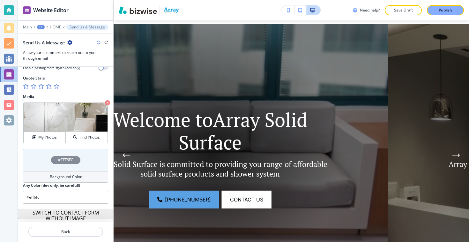
scroll to position [0, 0]
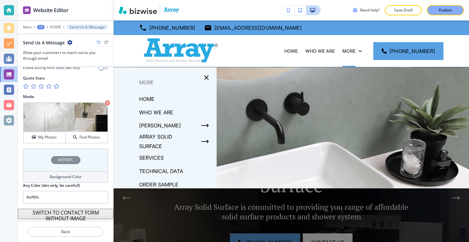
click at [159, 156] on p "SERVICES" at bounding box center [151, 158] width 25 height 10
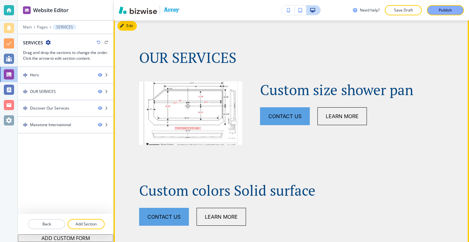
scroll to position [312, 0]
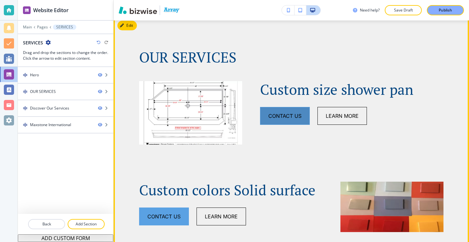
click at [278, 120] on button "Contact Us" at bounding box center [285, 116] width 50 height 18
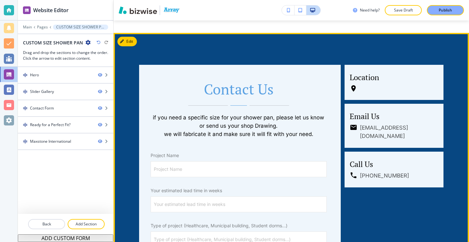
scroll to position [573, 0]
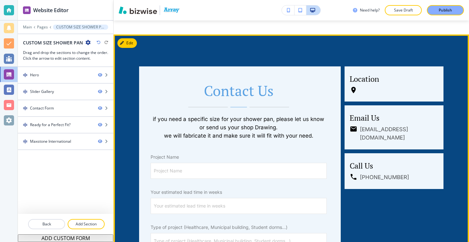
click at [136, 45] on button "Edit This Section" at bounding box center [138, 43] width 43 height 10
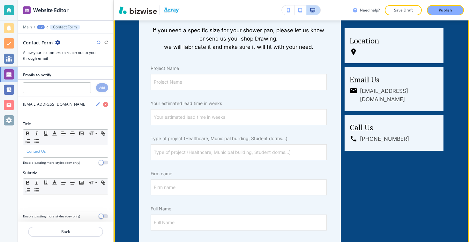
scroll to position [662, 0]
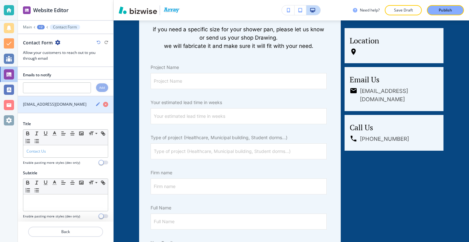
click at [98, 104] on icon "button" at bounding box center [98, 104] width 4 height 4
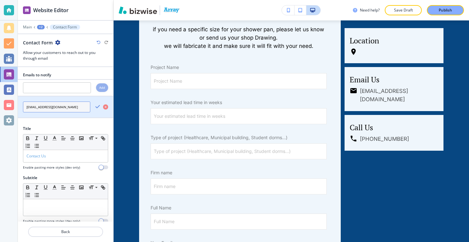
click at [84, 107] on input "[EMAIL_ADDRESS][DOMAIN_NAME]" at bounding box center [56, 106] width 67 height 11
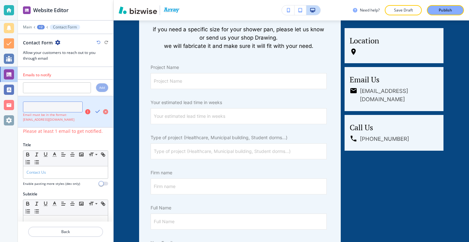
paste input "[EMAIL_ADDRESS][DOMAIN_NAME]"
type input "[EMAIL_ADDRESS][DOMAIN_NAME]"
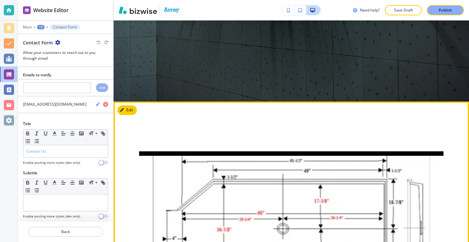
scroll to position [0, 0]
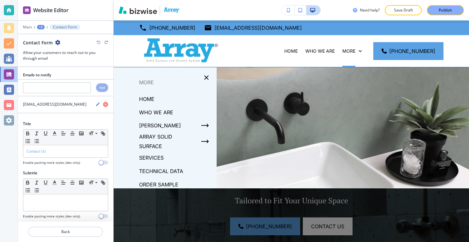
click at [158, 158] on p "SERVICES" at bounding box center [151, 158] width 25 height 10
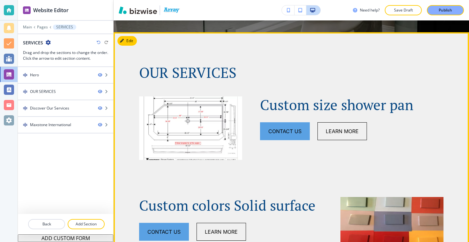
scroll to position [295, 0]
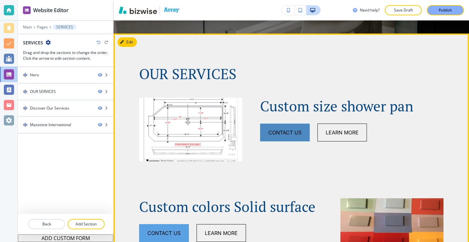
click at [295, 132] on button "Contact Us" at bounding box center [285, 132] width 50 height 18
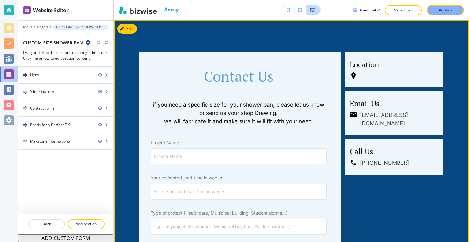
scroll to position [596, 0]
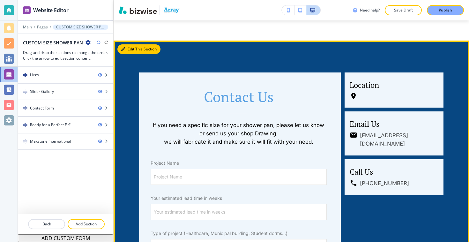
click at [128, 51] on button "Edit This Section" at bounding box center [138, 49] width 43 height 10
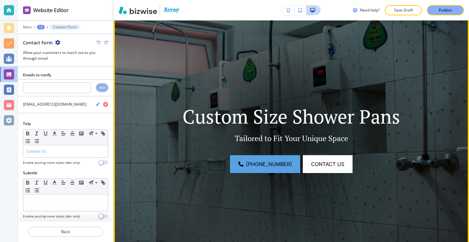
scroll to position [0, 0]
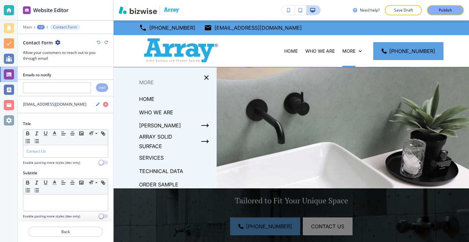
click at [160, 158] on p "SERVICES" at bounding box center [151, 158] width 25 height 10
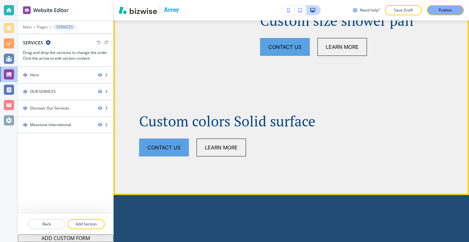
scroll to position [383, 0]
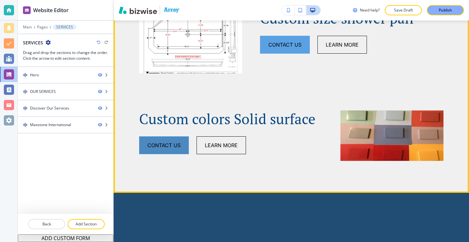
click at [173, 148] on button "Contact Us" at bounding box center [164, 145] width 50 height 18
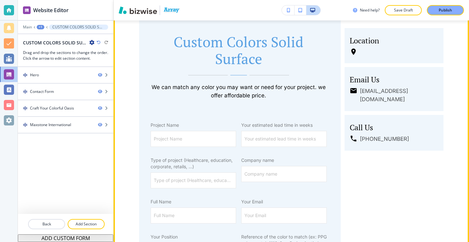
scroll to position [262, 0]
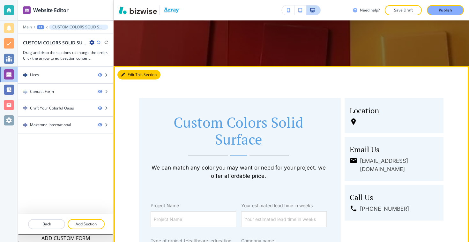
click at [128, 77] on button "Edit This Section" at bounding box center [138, 75] width 43 height 10
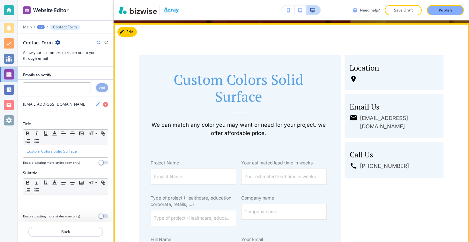
scroll to position [308, 0]
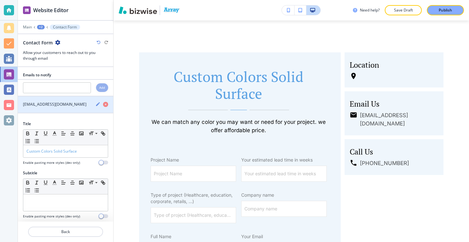
click at [97, 106] on icon "button" at bounding box center [98, 104] width 4 height 4
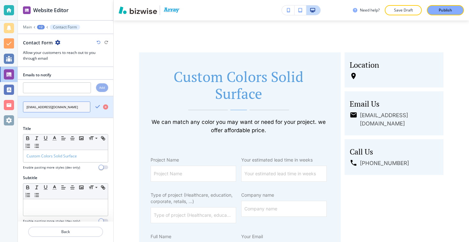
click at [84, 104] on input "[EMAIL_ADDRESS][DOMAIN_NAME]" at bounding box center [56, 106] width 67 height 11
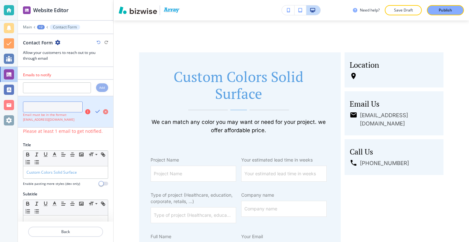
paste input "[EMAIL_ADDRESS][DOMAIN_NAME]"
type input "[EMAIL_ADDRESS][DOMAIN_NAME]"
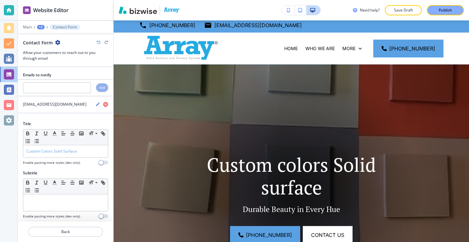
scroll to position [0, 0]
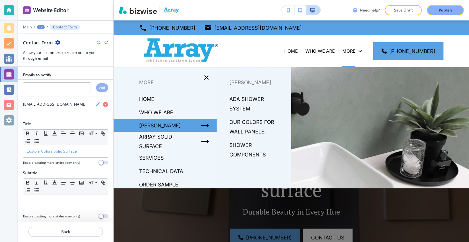
click at [251, 96] on p "ADA SHOWER SYSTEM" at bounding box center [257, 103] width 57 height 19
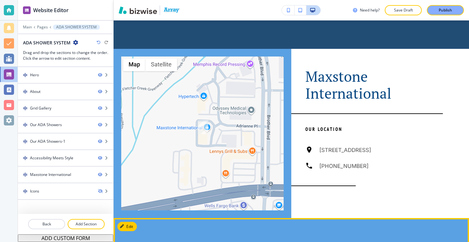
scroll to position [1663, 0]
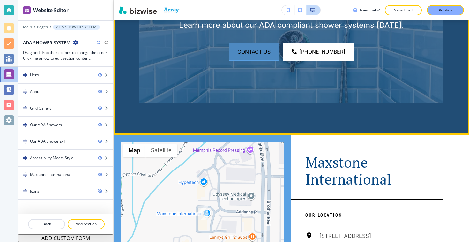
click at [262, 45] on button "Contact Us" at bounding box center [254, 52] width 50 height 18
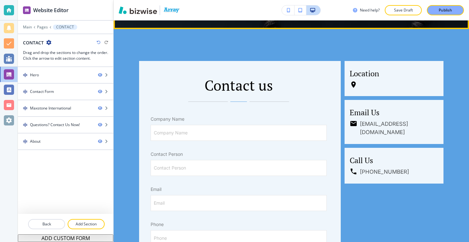
scroll to position [302, 0]
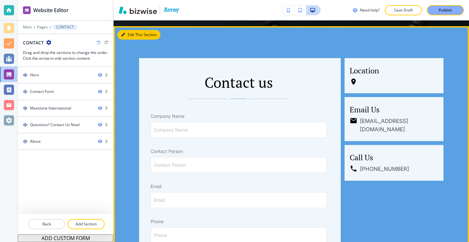
click at [131, 34] on button "Edit This Section" at bounding box center [138, 35] width 43 height 10
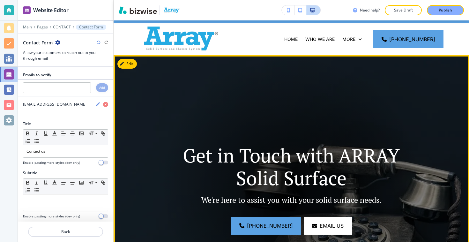
scroll to position [0, 0]
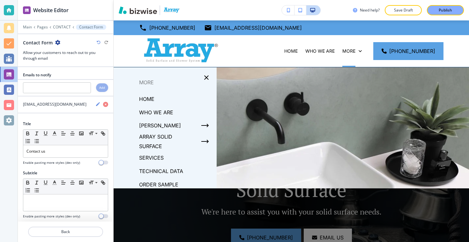
click at [170, 184] on p "ORDER SAMPLE" at bounding box center [158, 185] width 39 height 10
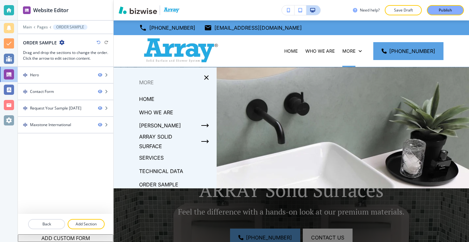
click at [171, 183] on p "ORDER SAMPLE" at bounding box center [158, 185] width 39 height 10
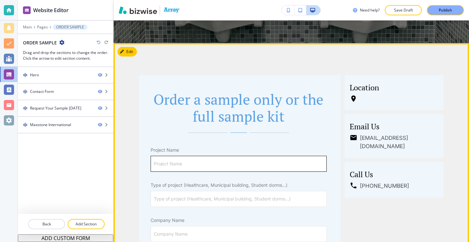
scroll to position [265, 0]
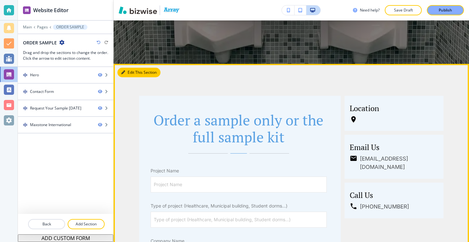
click at [131, 72] on button "Edit This Section" at bounding box center [138, 73] width 43 height 10
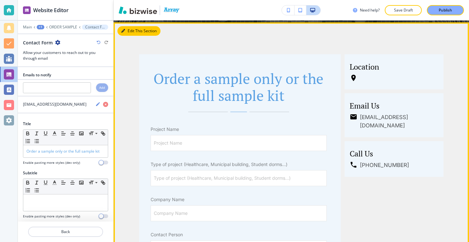
scroll to position [308, 0]
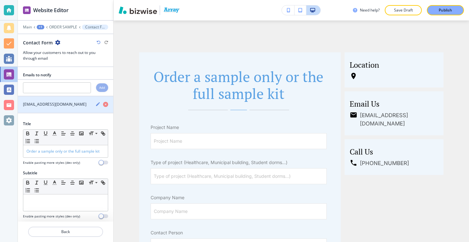
click at [98, 103] on icon "button" at bounding box center [98, 104] width 4 height 4
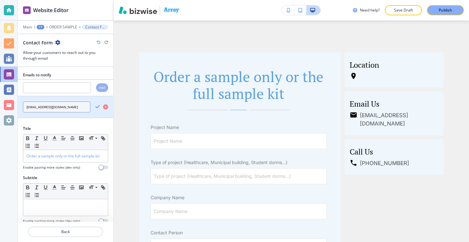
click at [70, 106] on input "[EMAIL_ADDRESS][DOMAIN_NAME]" at bounding box center [56, 106] width 67 height 11
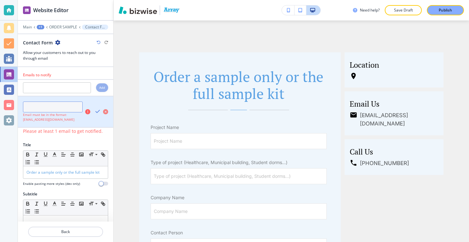
paste input "[EMAIL_ADDRESS][DOMAIN_NAME]"
type input "[EMAIL_ADDRESS][DOMAIN_NAME]"
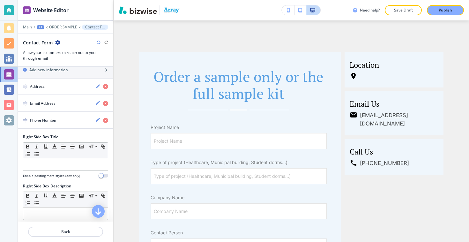
scroll to position [558, 0]
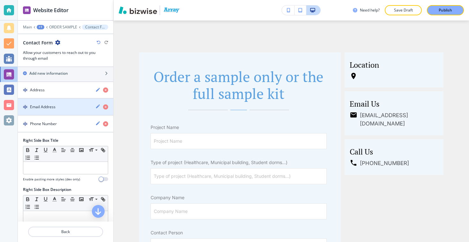
click at [62, 108] on div "Email Address" at bounding box center [54, 107] width 72 height 6
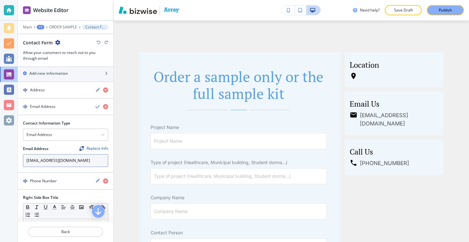
click at [93, 161] on input "[EMAIL_ADDRESS][DOMAIN_NAME]" at bounding box center [65, 160] width 85 height 13
paste input "arraysurfaces"
type input "[EMAIL_ADDRESS][DOMAIN_NAME]"
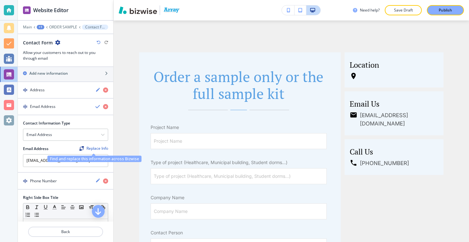
click at [100, 148] on div "Replace Info" at bounding box center [93, 148] width 29 height 4
click at [84, 147] on div "Replace Info" at bounding box center [93, 148] width 29 height 4
click at [92, 147] on div "Replace Info" at bounding box center [93, 148] width 29 height 4
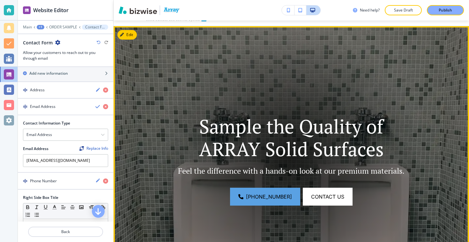
scroll to position [0, 0]
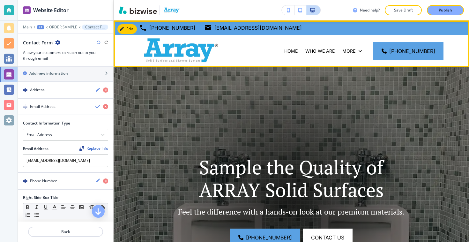
click at [189, 50] on img at bounding box center [178, 50] width 79 height 27
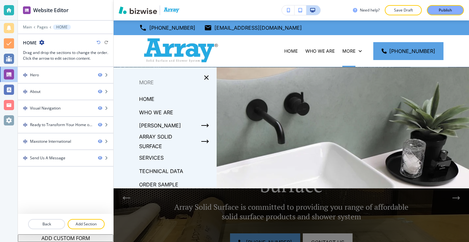
click at [172, 182] on p "ORDER SAMPLE" at bounding box center [158, 185] width 39 height 10
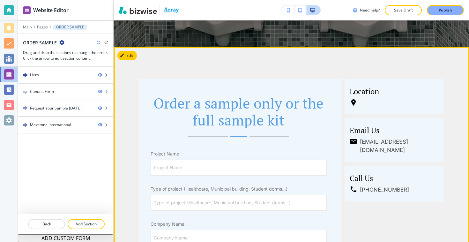
scroll to position [282, 0]
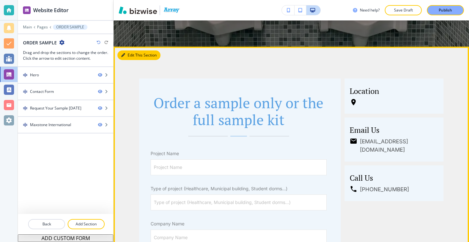
click at [128, 57] on button "Edit This Section" at bounding box center [138, 55] width 43 height 10
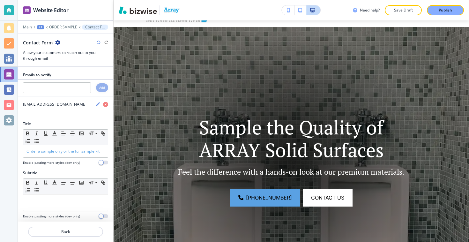
scroll to position [0, 0]
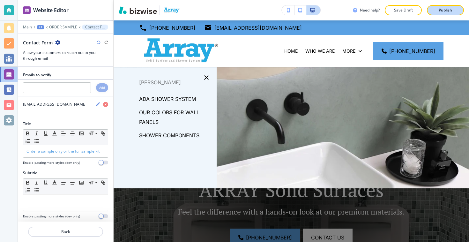
click at [455, 9] on div "Publish" at bounding box center [445, 10] width 20 height 6
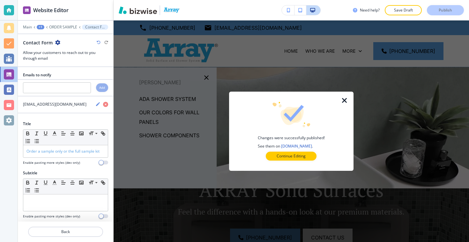
click at [336, 133] on div at bounding box center [291, 132] width 104 height 5
click at [309, 145] on link "[DOMAIN_NAME]" at bounding box center [296, 145] width 31 height 5
